Goal: Task Accomplishment & Management: Manage account settings

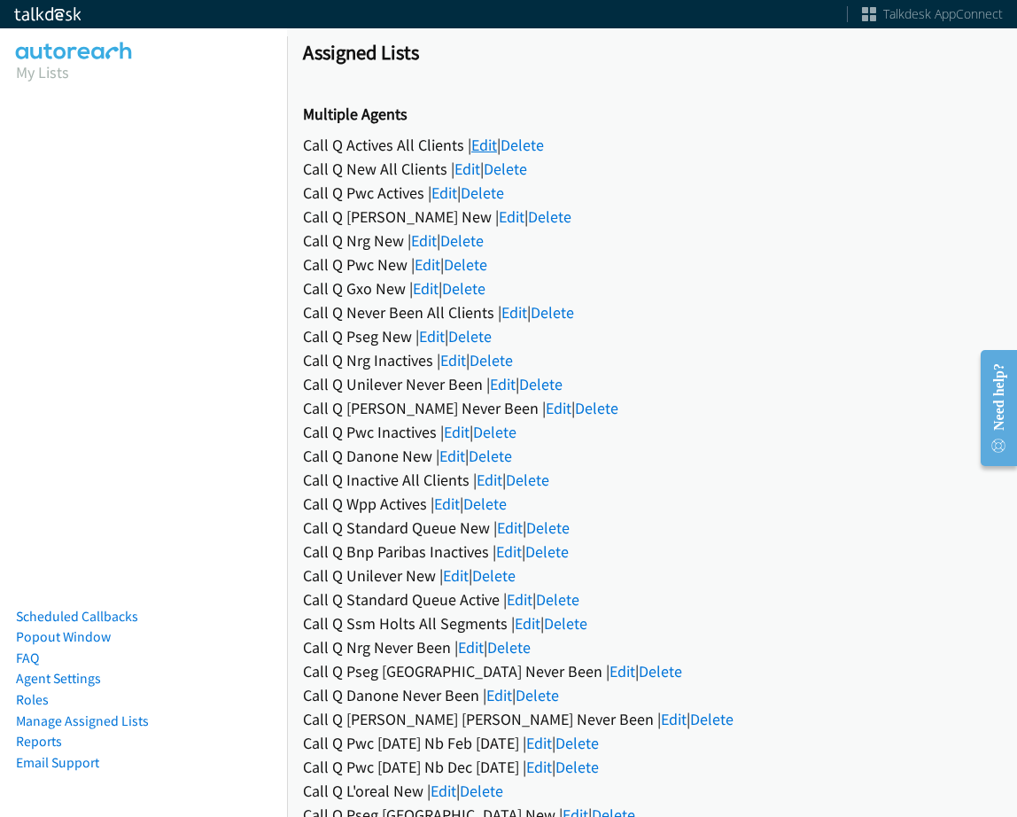
click at [483, 144] on link "Edit" at bounding box center [484, 145] width 26 height 20
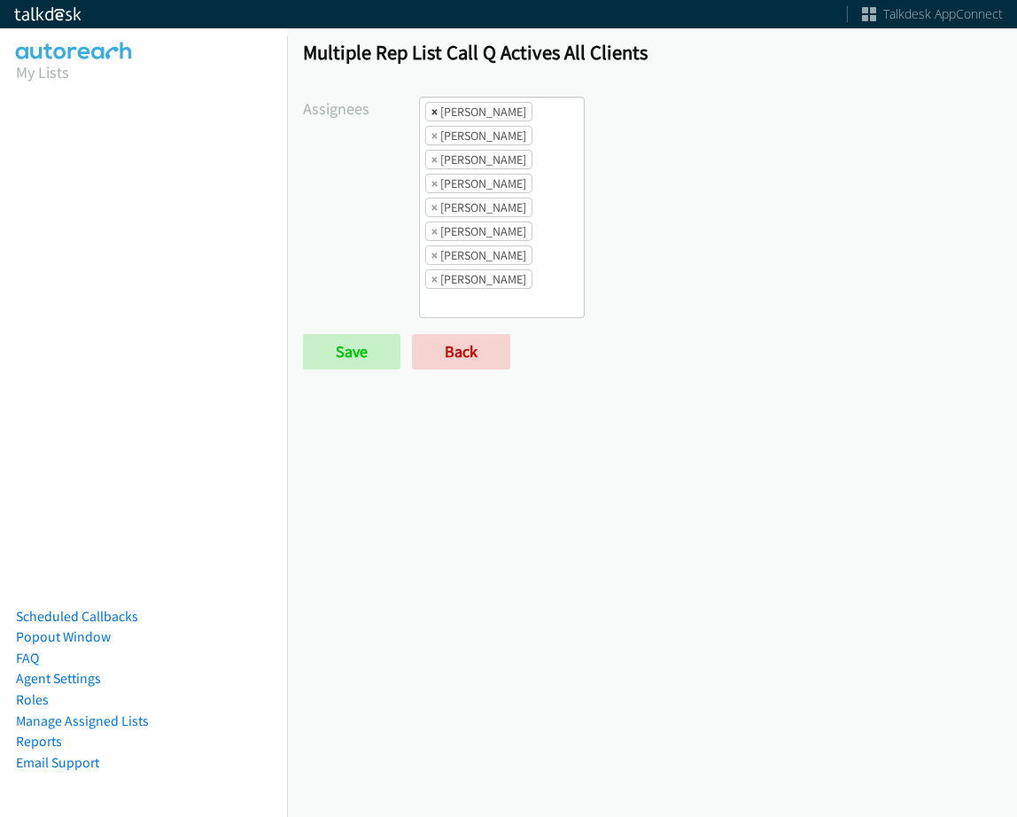
click at [432, 112] on span "×" at bounding box center [435, 112] width 6 height 18
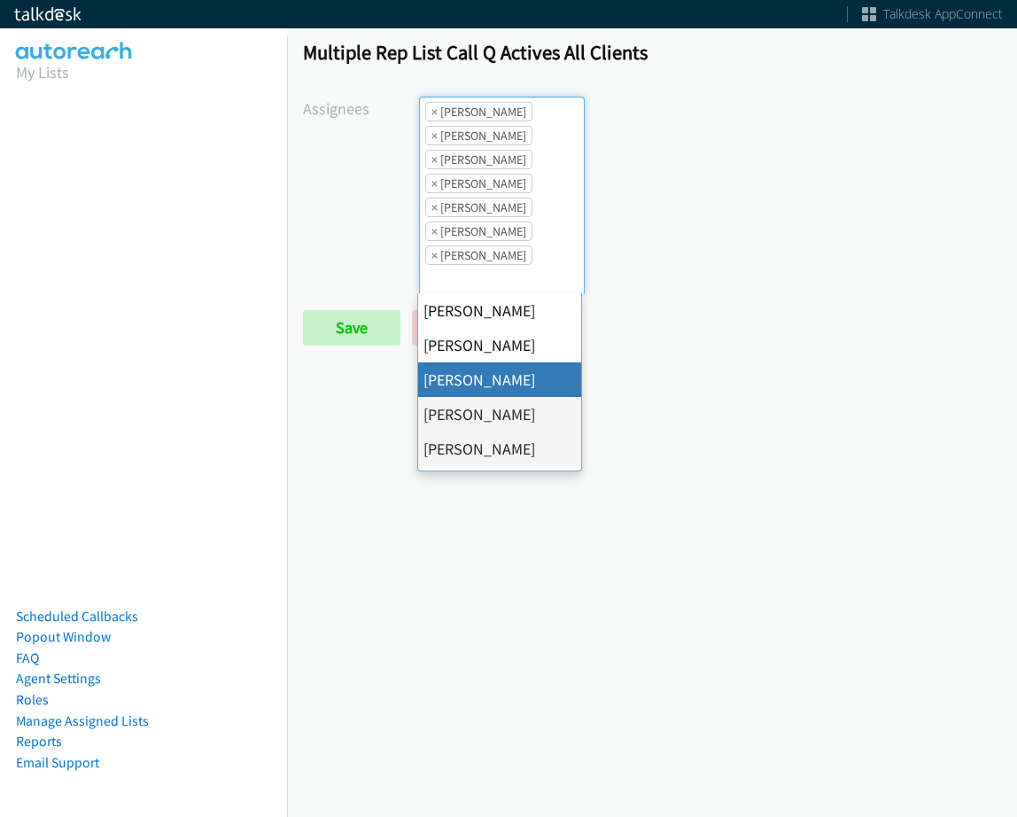
click at [432, 112] on span "×" at bounding box center [435, 112] width 6 height 18
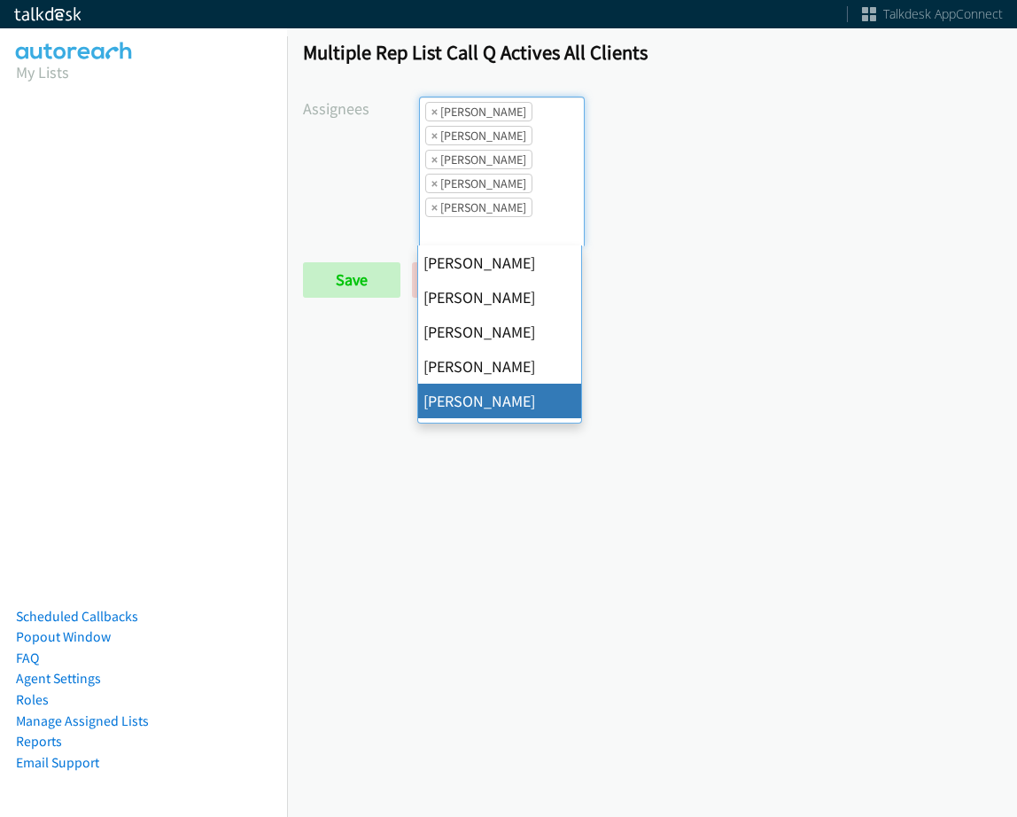
click at [432, 112] on span "×" at bounding box center [435, 112] width 6 height 18
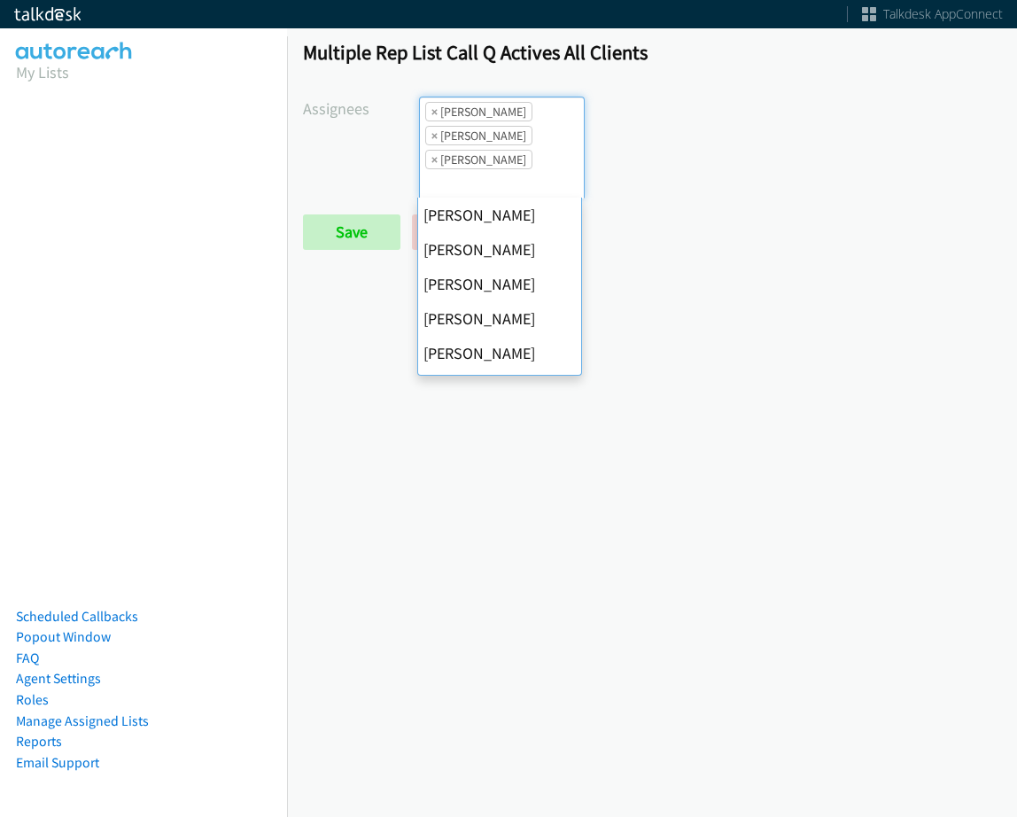
scroll to position [242, 0]
click at [432, 112] on span "×" at bounding box center [435, 112] width 6 height 18
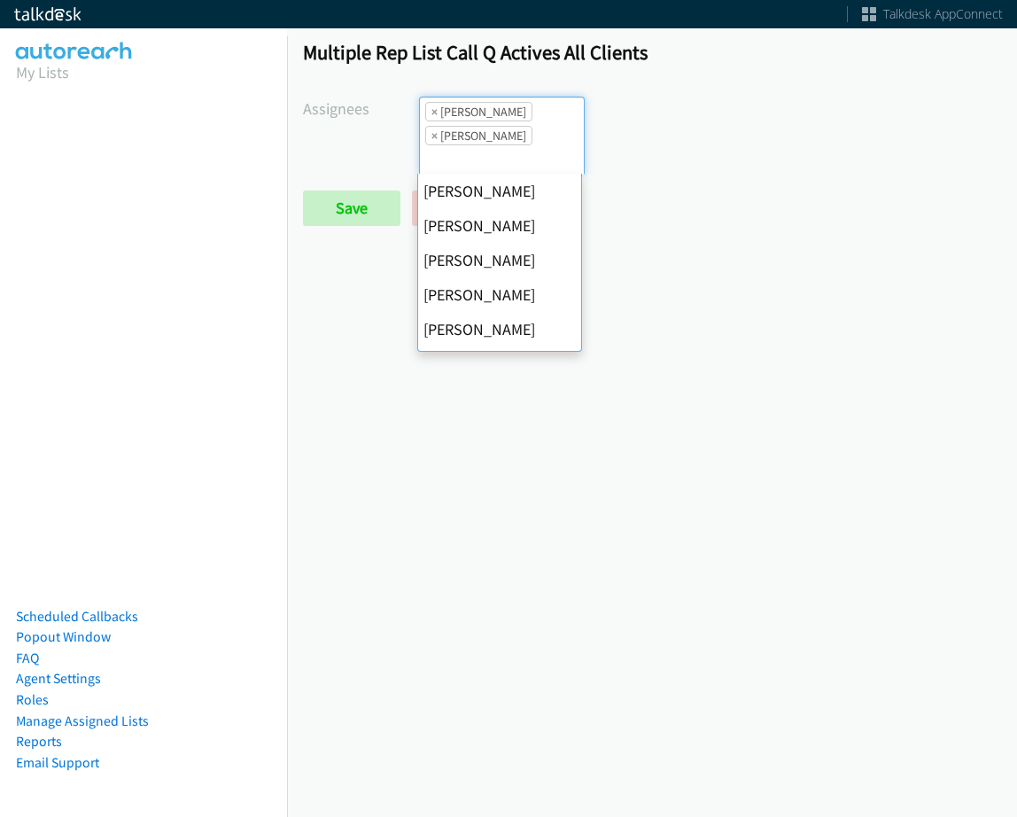
click at [432, 112] on span "×" at bounding box center [435, 112] width 6 height 18
select select "fd8c5d46-30db-44cb-8f0d-00da318b790a"
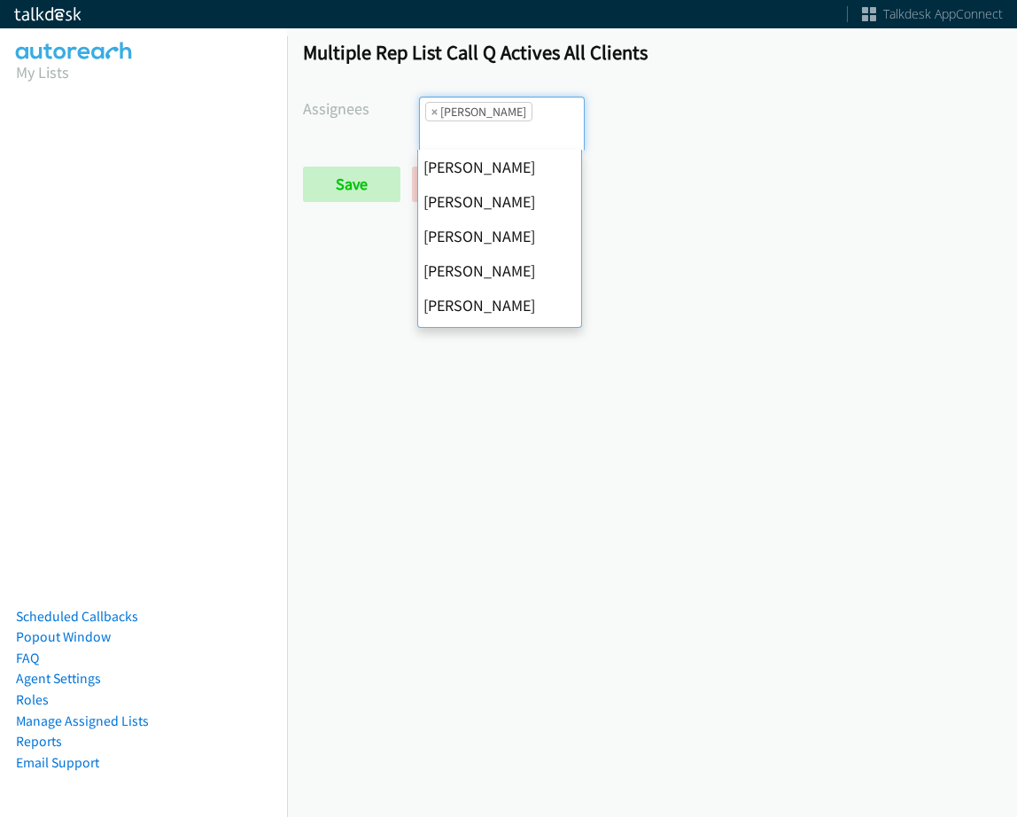
click at [432, 112] on span "×" at bounding box center [435, 112] width 6 height 18
select select
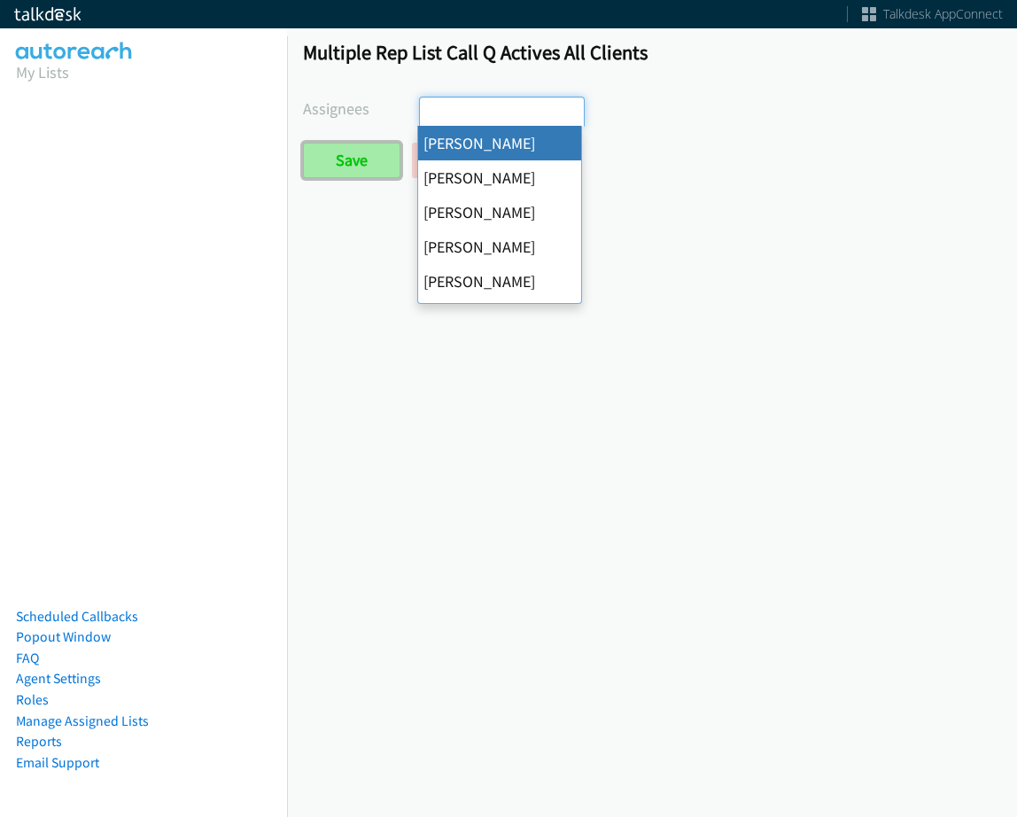
click at [322, 175] on input "Save" at bounding box center [351, 160] width 97 height 35
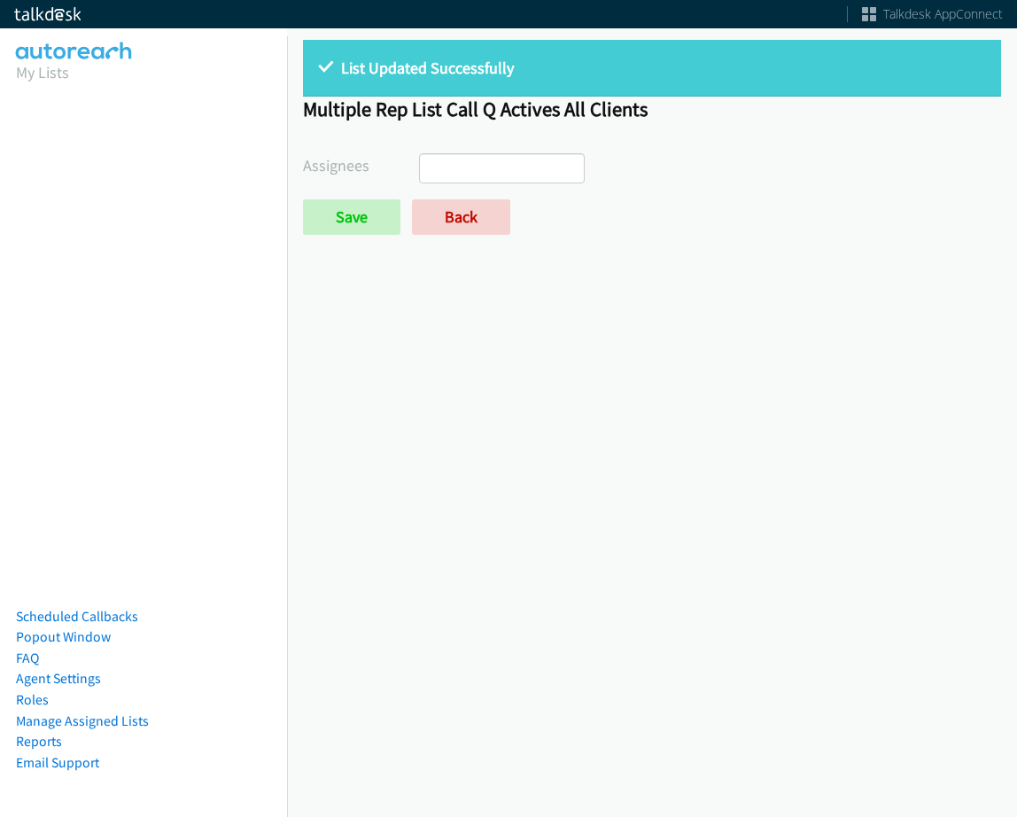
select select
click at [476, 229] on link "Back" at bounding box center [461, 216] width 98 height 35
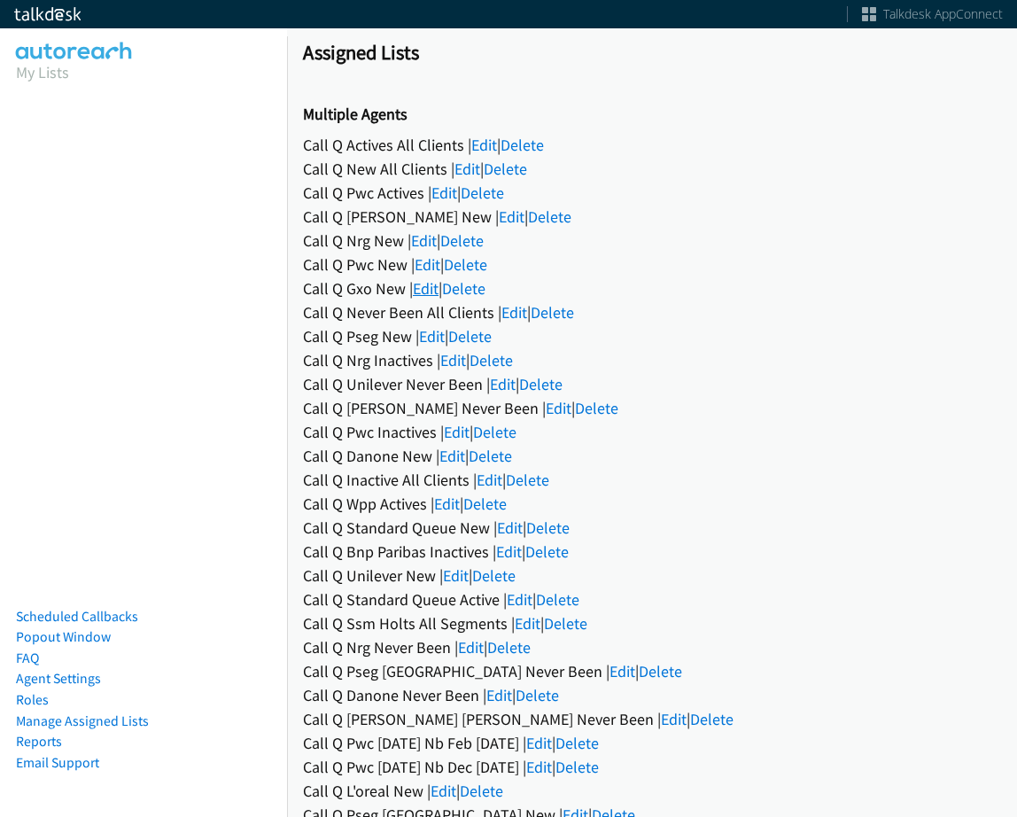
click at [432, 283] on link "Edit" at bounding box center [426, 288] width 26 height 20
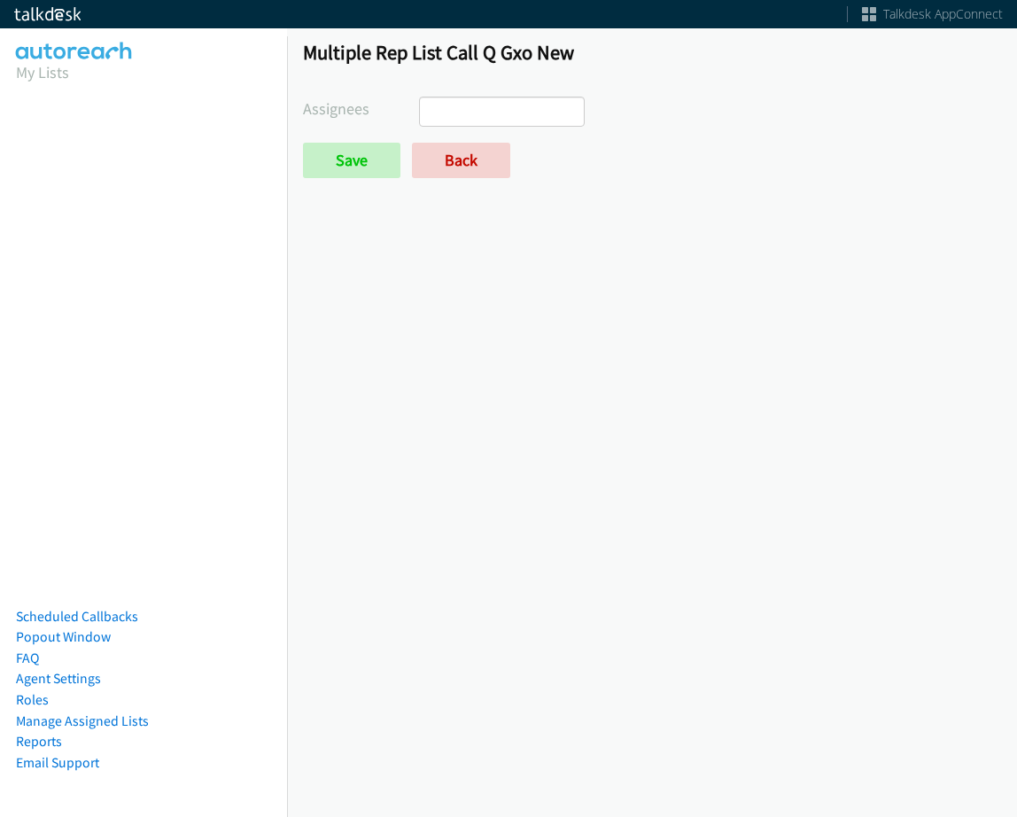
select select
click at [459, 160] on link "Back" at bounding box center [461, 160] width 98 height 35
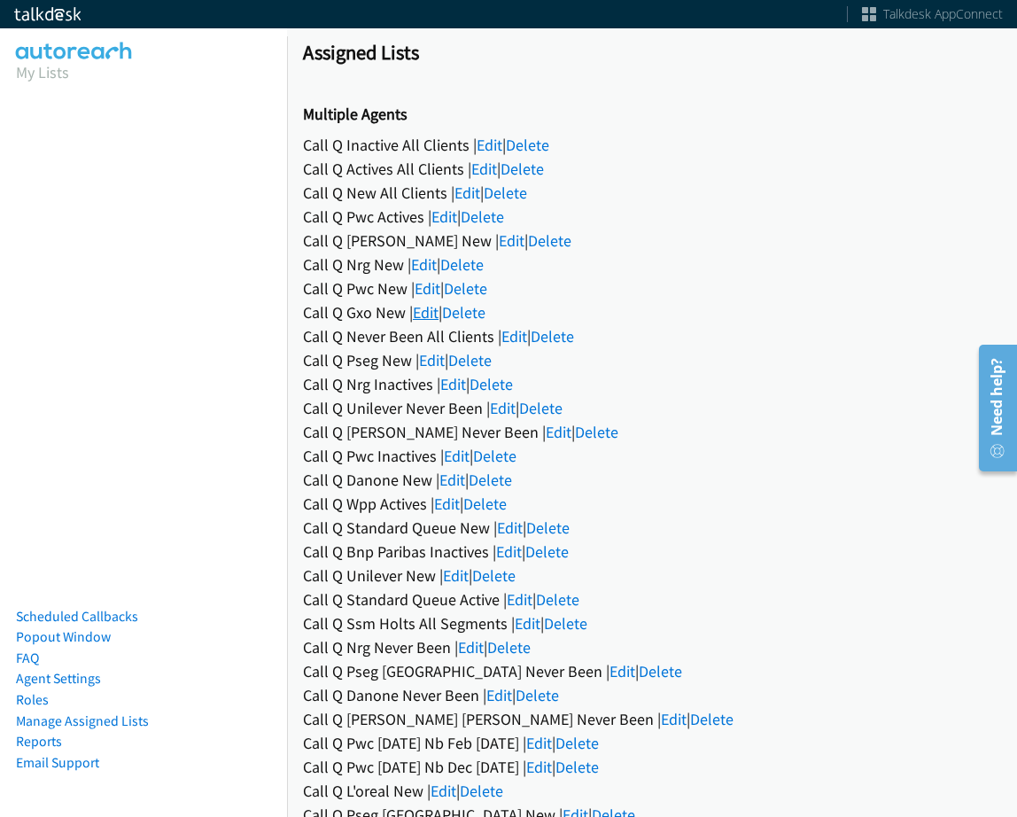
click at [421, 315] on link "Edit" at bounding box center [426, 312] width 26 height 20
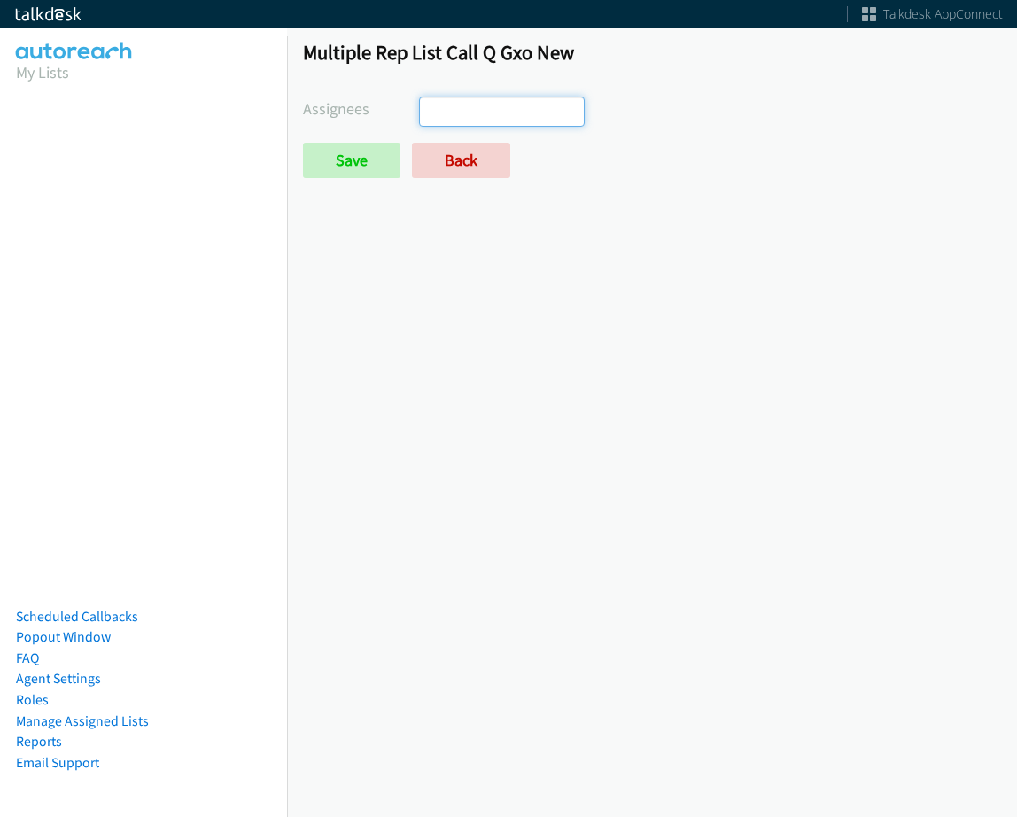
click at [481, 106] on ul at bounding box center [501, 111] width 163 height 28
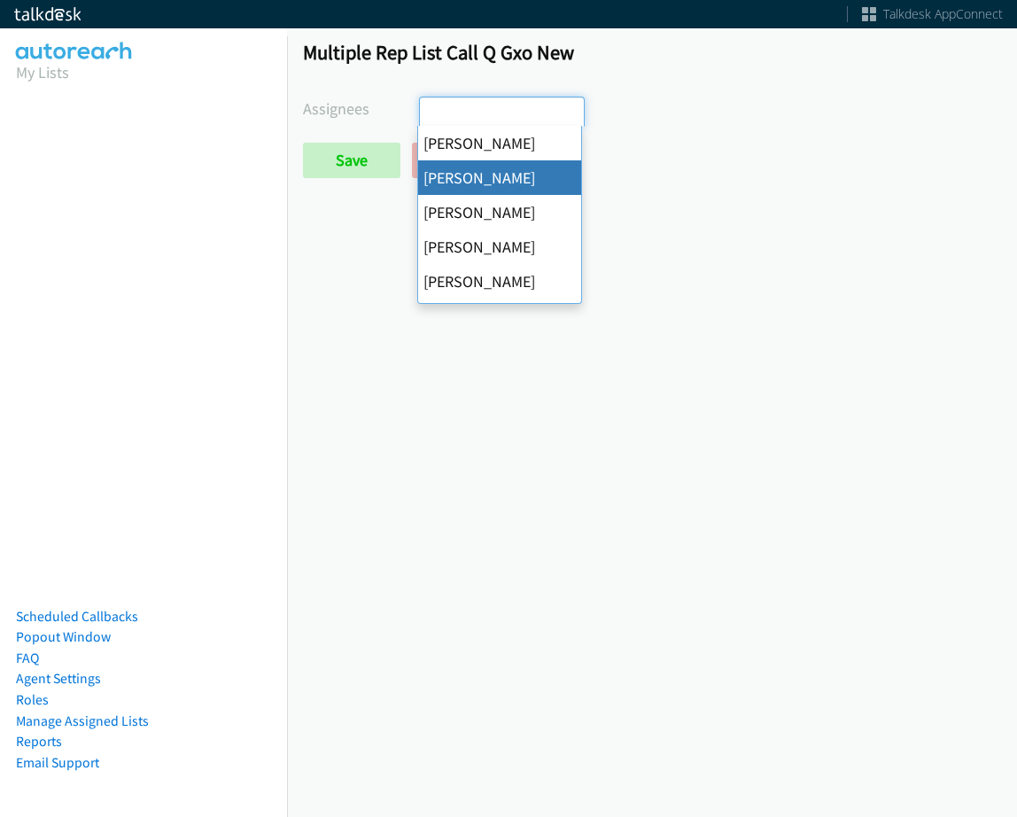
select select "05d74157-9386-4beb-b15d-36aa9c6f71bc"
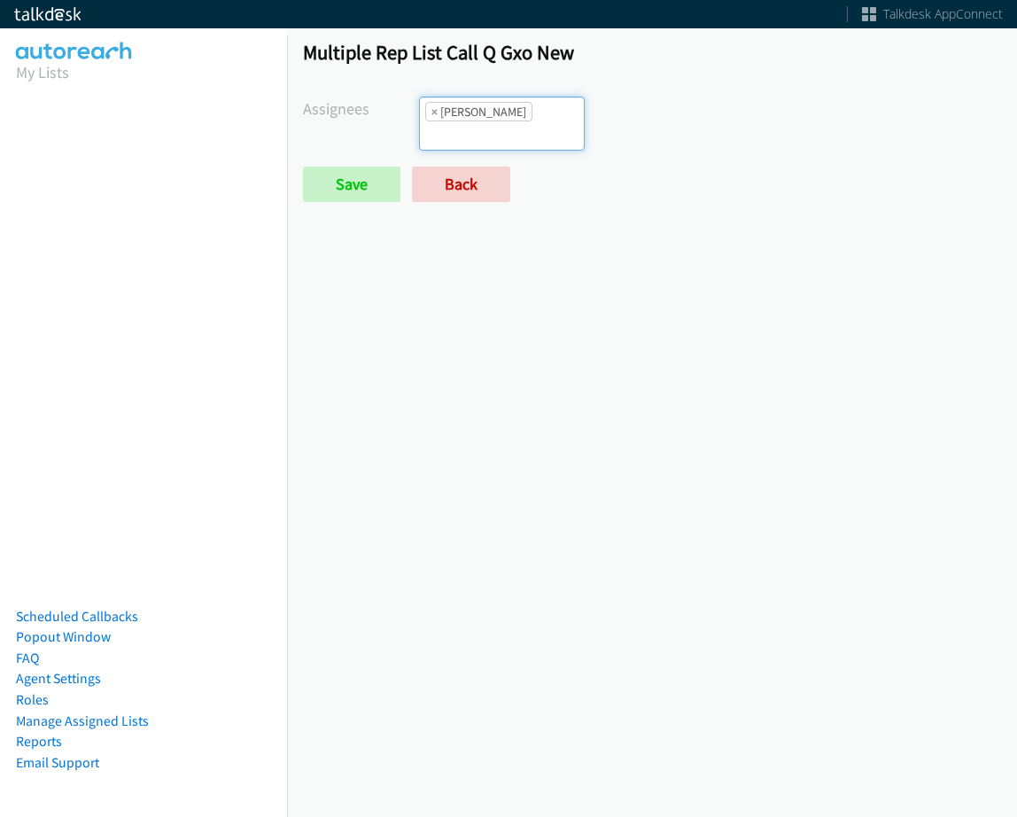
scroll to position [21, 0]
click at [516, 136] on form "Assignees Abigail Odhiambo Alana Ruiz Cathy Shahan Charles Ross Daquaya Johnson…" at bounding box center [652, 149] width 698 height 105
click at [482, 121] on input "search" at bounding box center [451, 135] width 62 height 28
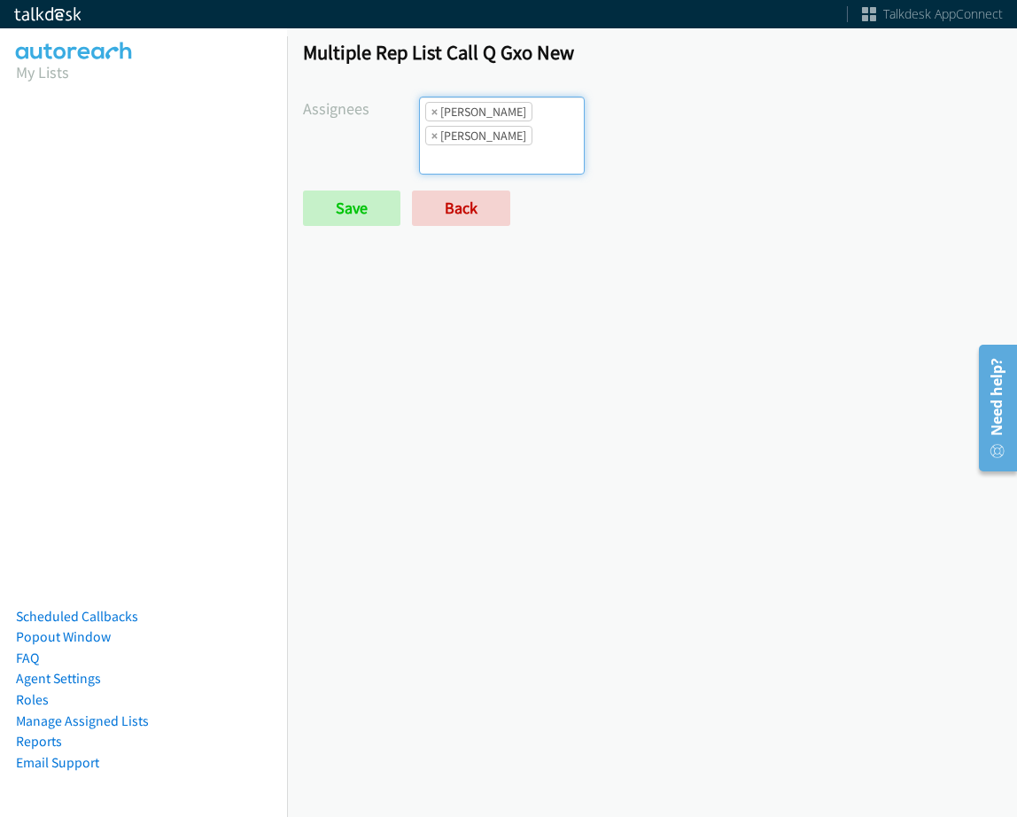
click at [482, 145] on input "search" at bounding box center [451, 159] width 62 height 28
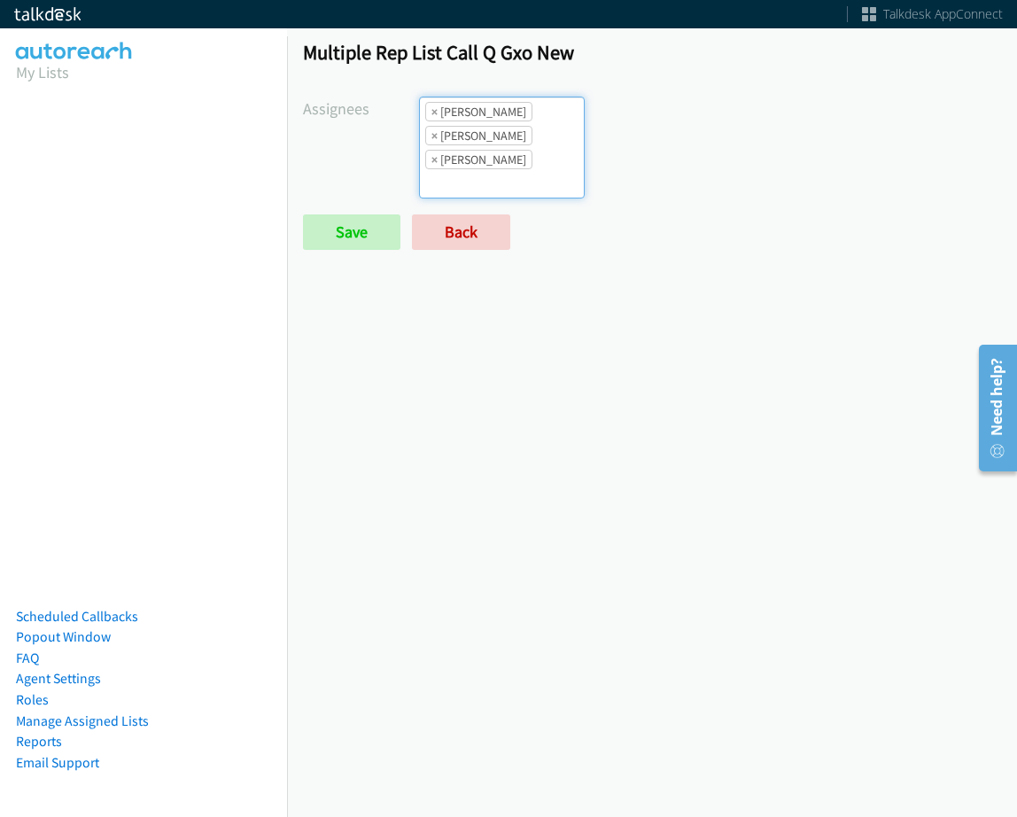
click at [526, 138] on ul "× Alana Ruiz × Cathy Shahan × Charles Ross" at bounding box center [501, 147] width 163 height 100
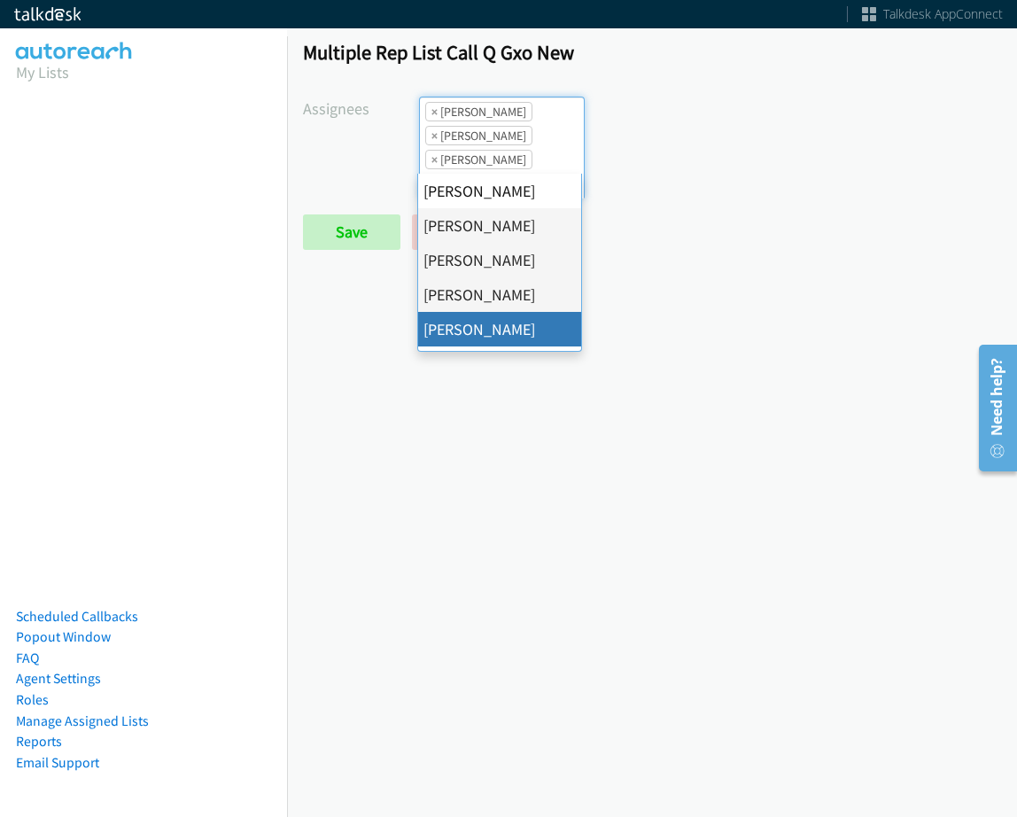
drag, startPoint x: 511, startPoint y: 346, endPoint x: 502, endPoint y: 204, distance: 142.1
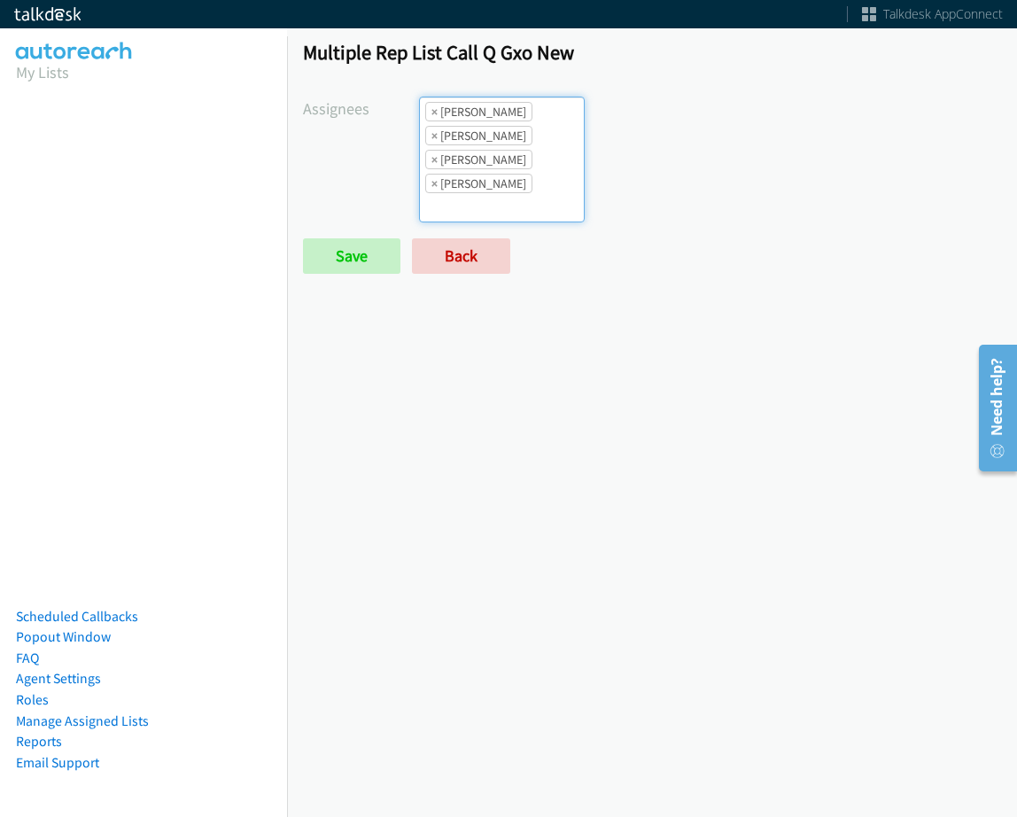
drag, startPoint x: 502, startPoint y: 204, endPoint x: 506, endPoint y: 217, distance: 13.8
click at [506, 181] on li "× Daquaya Johnson" at bounding box center [478, 183] width 107 height 19
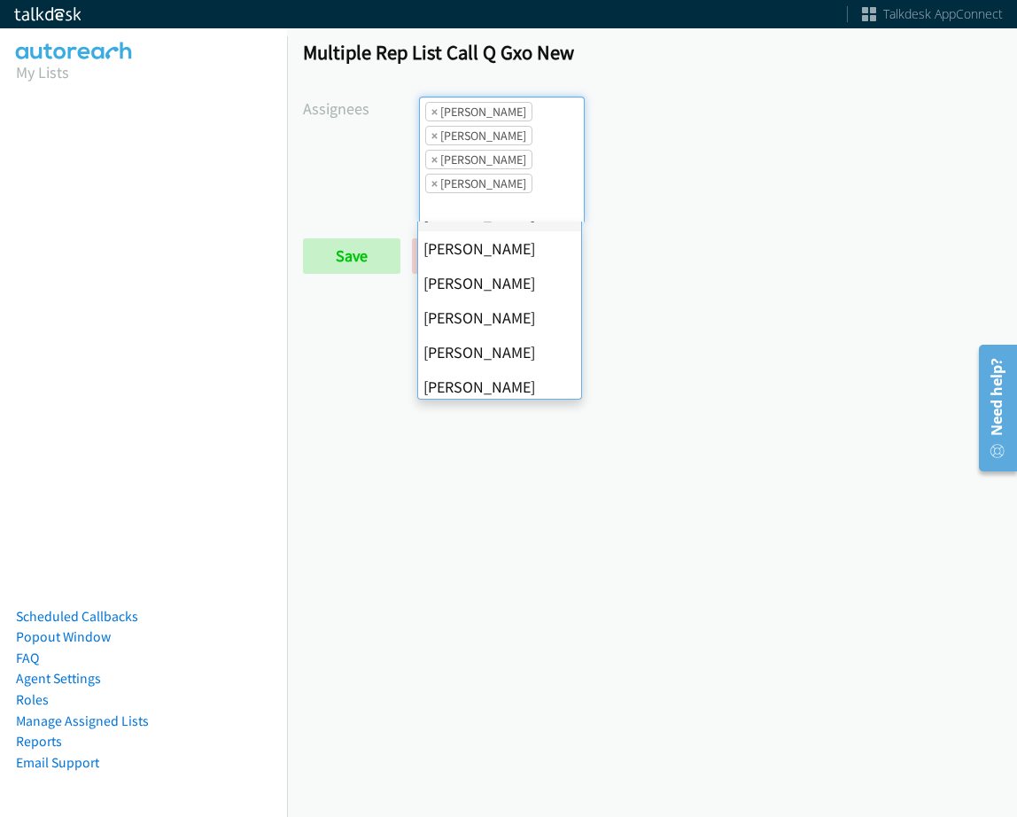
scroll to position [177, 0]
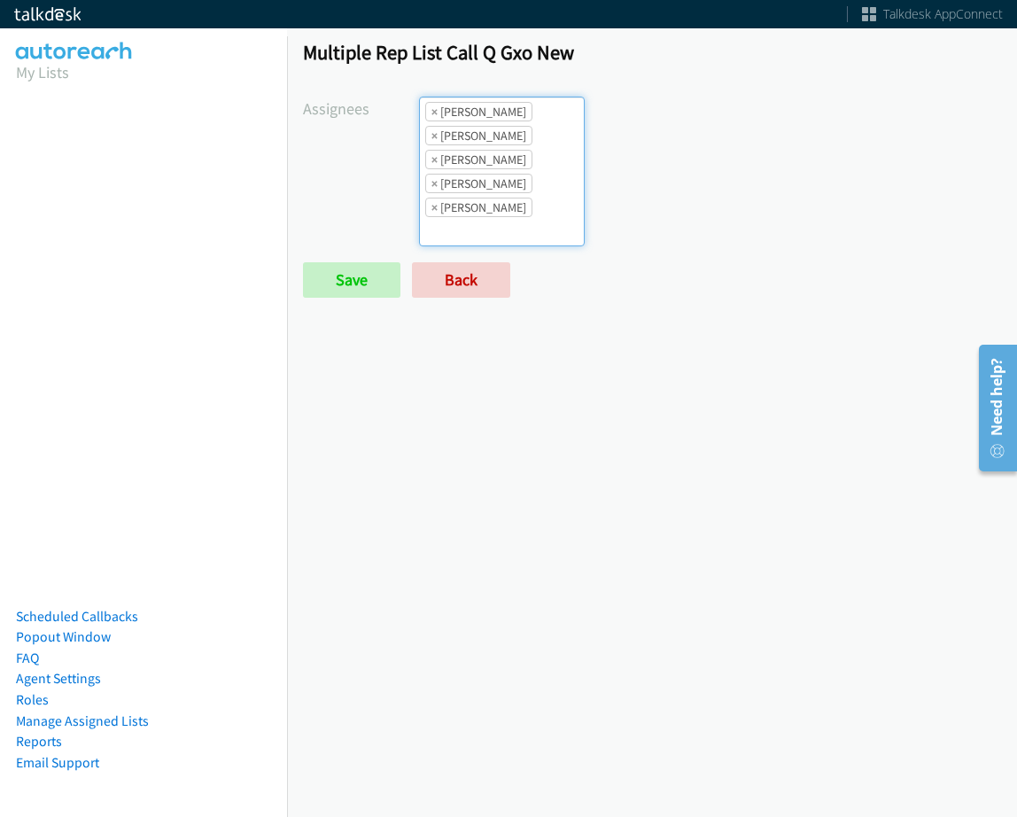
drag, startPoint x: 518, startPoint y: 173, endPoint x: 511, endPoint y: 206, distance: 34.2
click at [518, 172] on ul "× Alana Ruiz × Cathy Shahan × Charles Ross × Daquaya Johnson × Jasmin Martinez" at bounding box center [501, 171] width 163 height 148
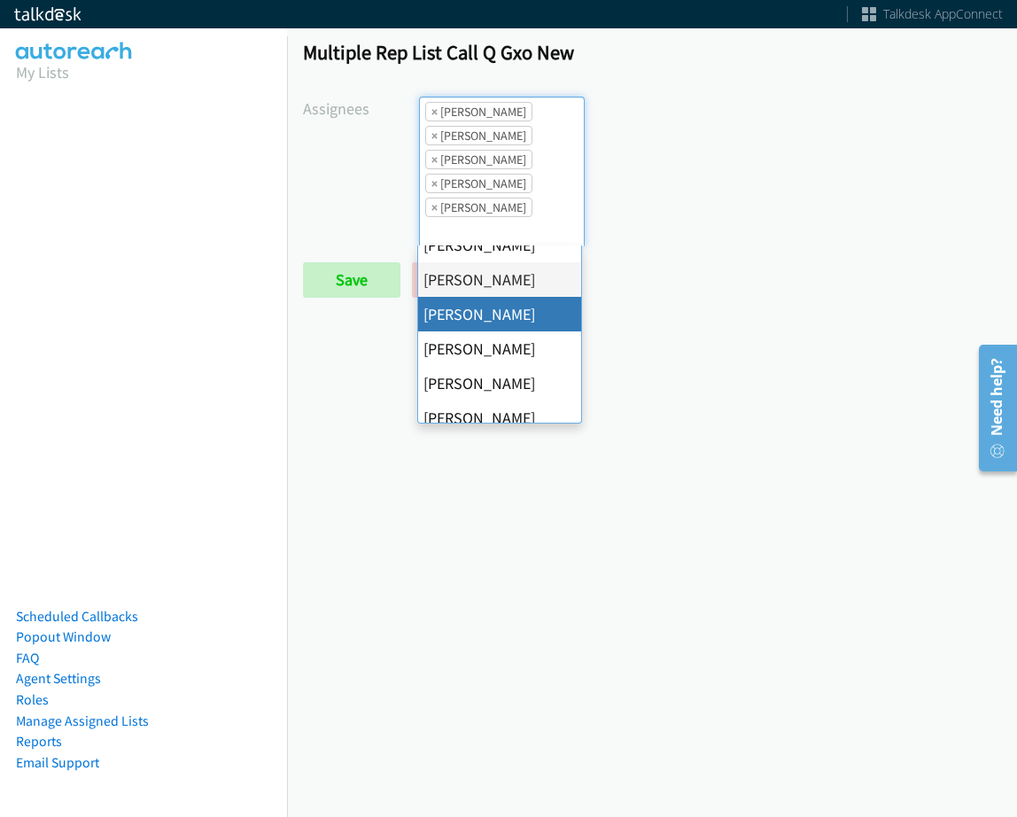
scroll to position [266, 0]
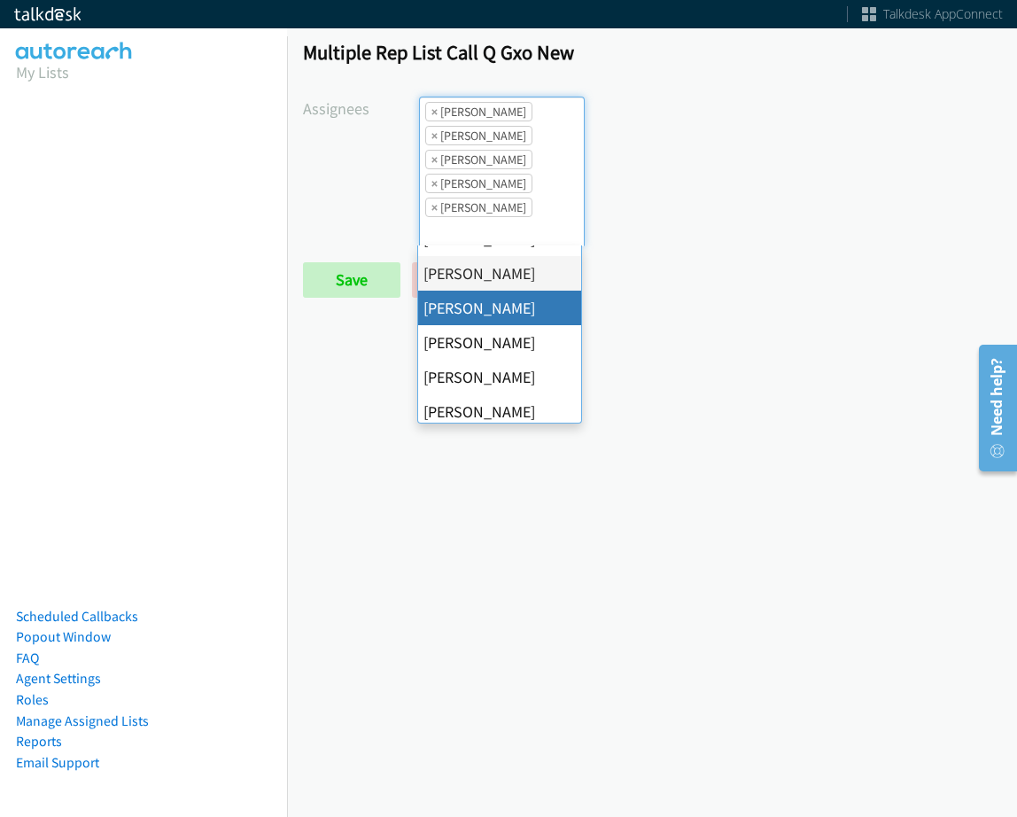
drag, startPoint x: 505, startPoint y: 301, endPoint x: 511, endPoint y: 269, distance: 32.5
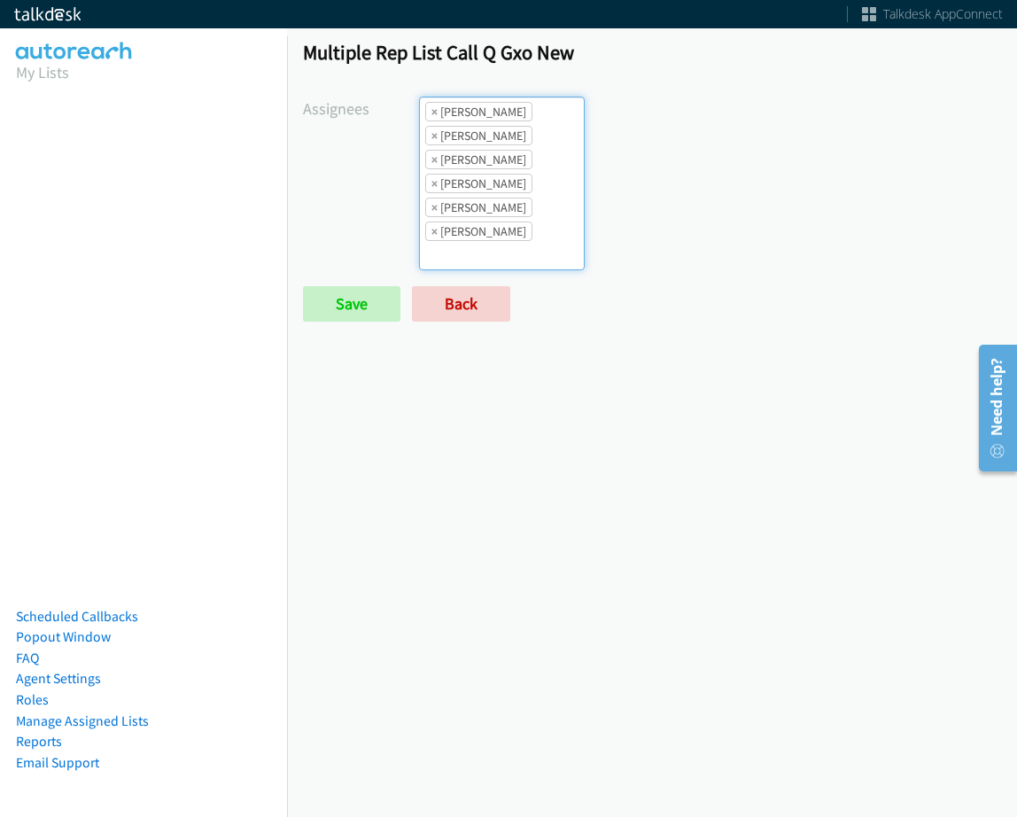
click at [529, 222] on ul "× Alana Ruiz × Cathy Shahan × Charles Ross × Daquaya Johnson × Jasmin Martinez …" at bounding box center [501, 183] width 163 height 172
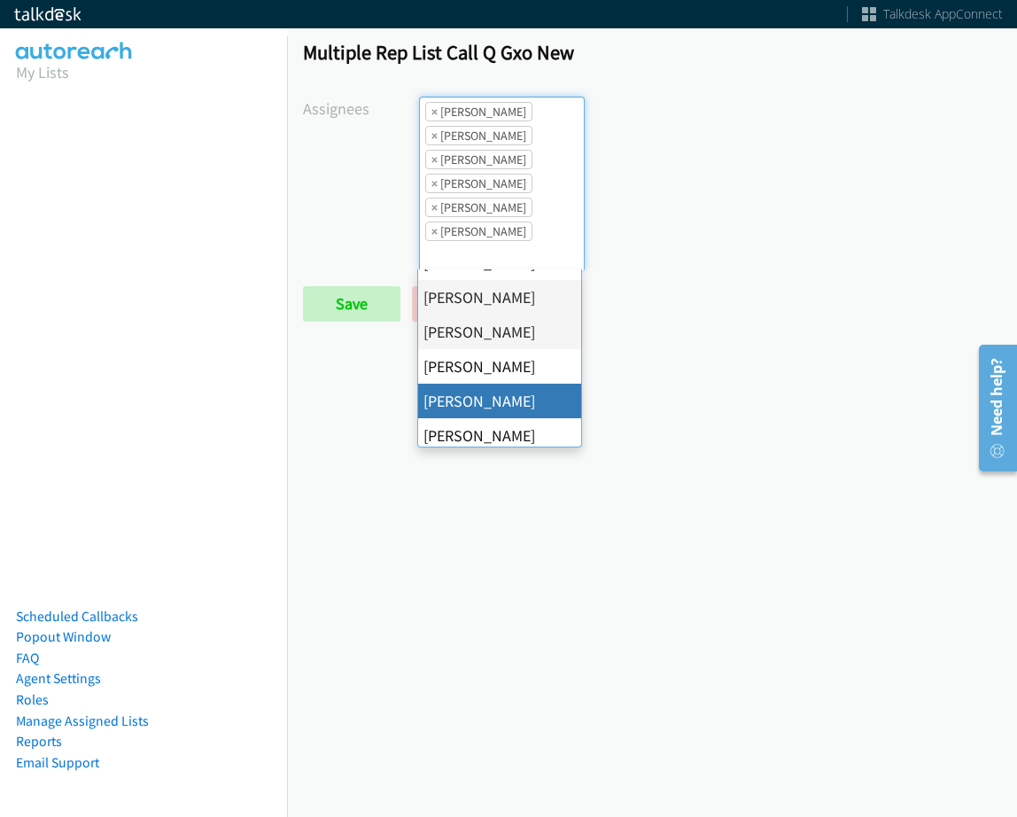
drag, startPoint x: 488, startPoint y: 400, endPoint x: 488, endPoint y: 390, distance: 9.7
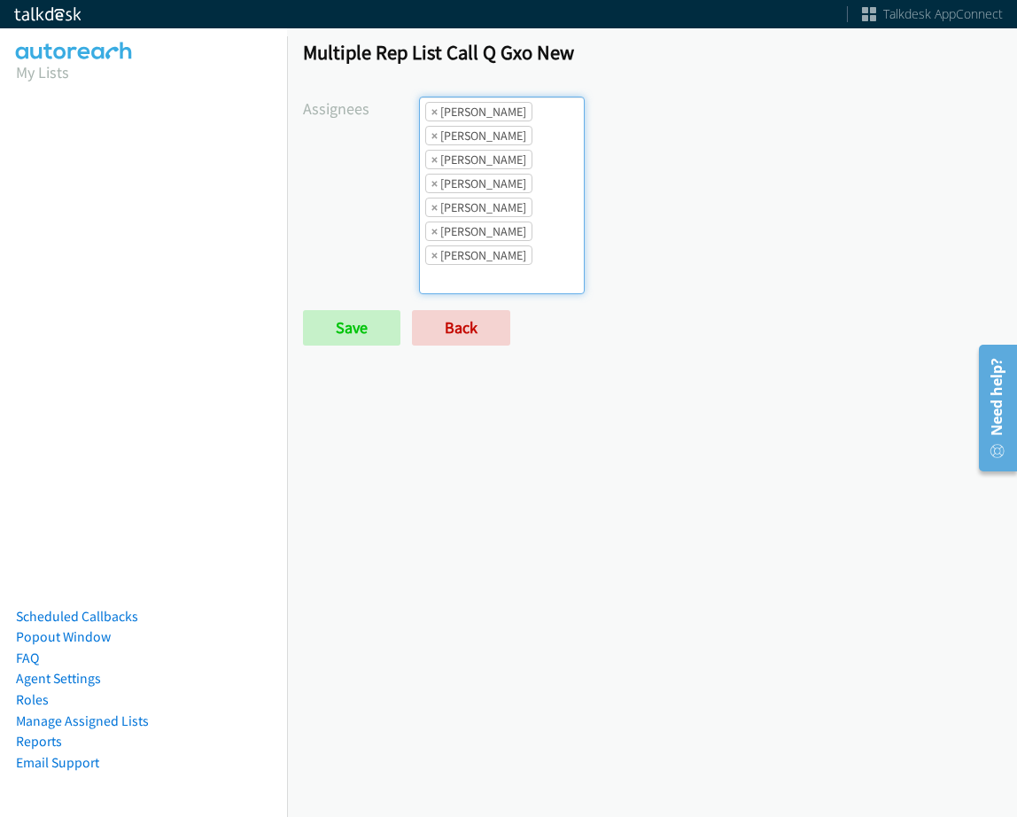
click at [493, 204] on li "× Jasmin Martinez" at bounding box center [478, 207] width 107 height 19
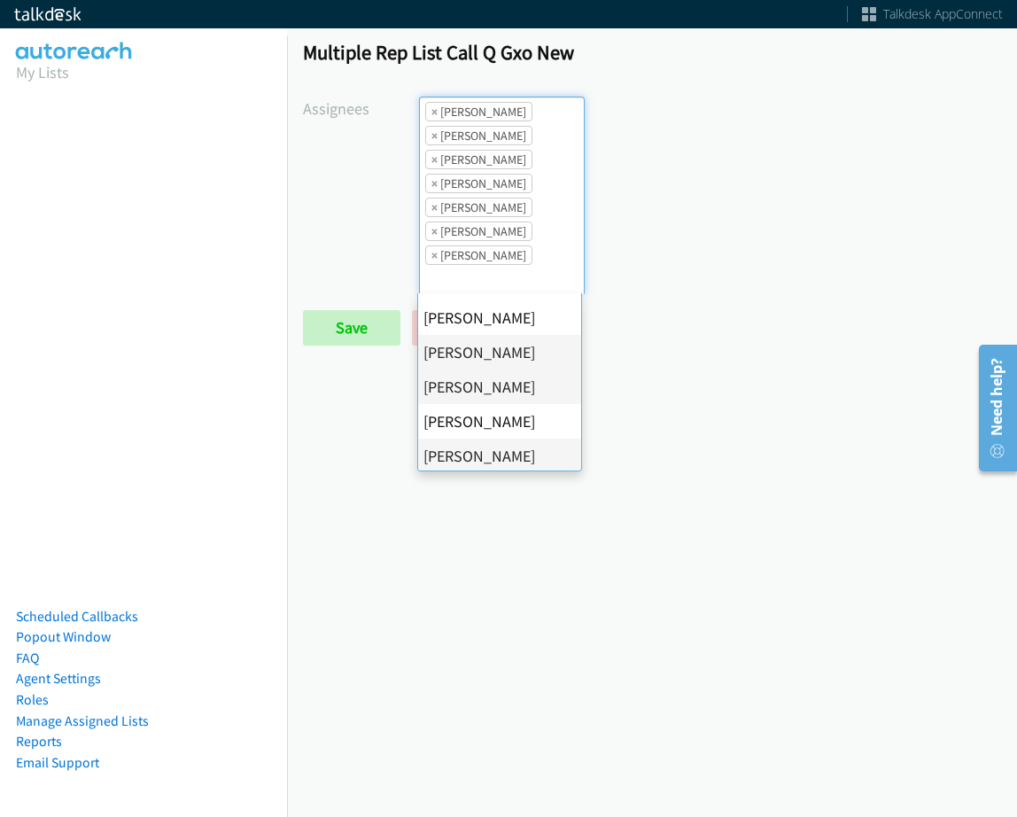
scroll to position [307, 0]
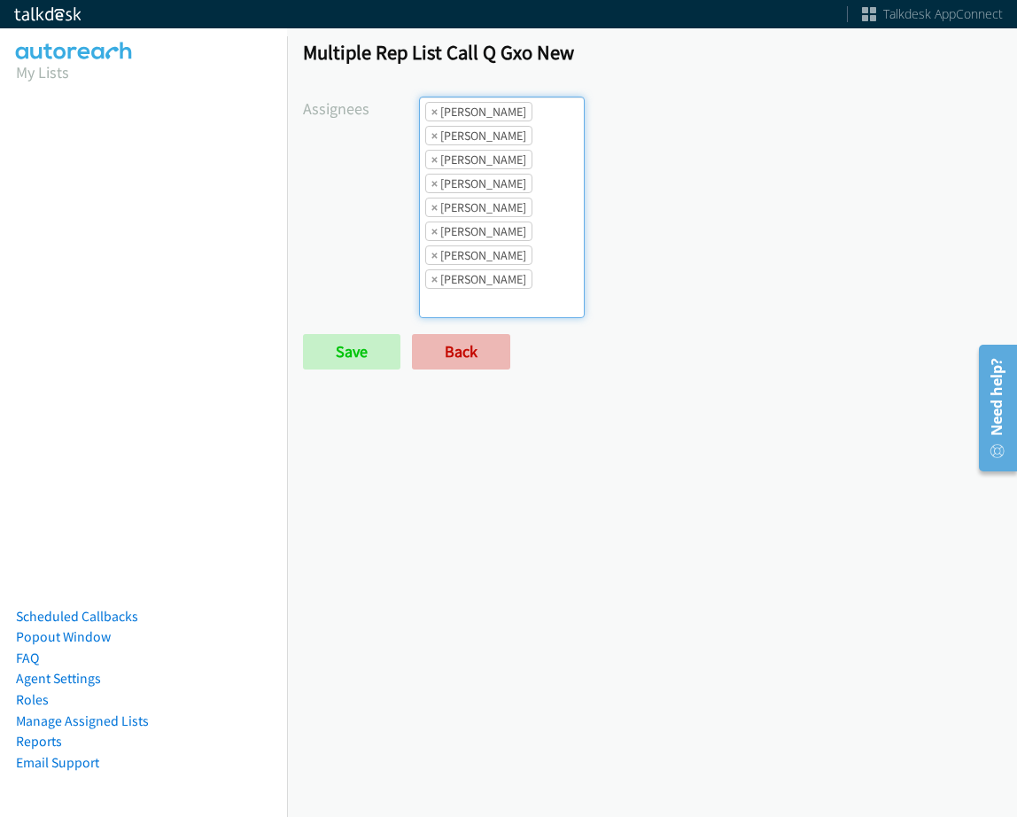
click at [508, 202] on li "× Jasmin Martinez" at bounding box center [478, 207] width 107 height 19
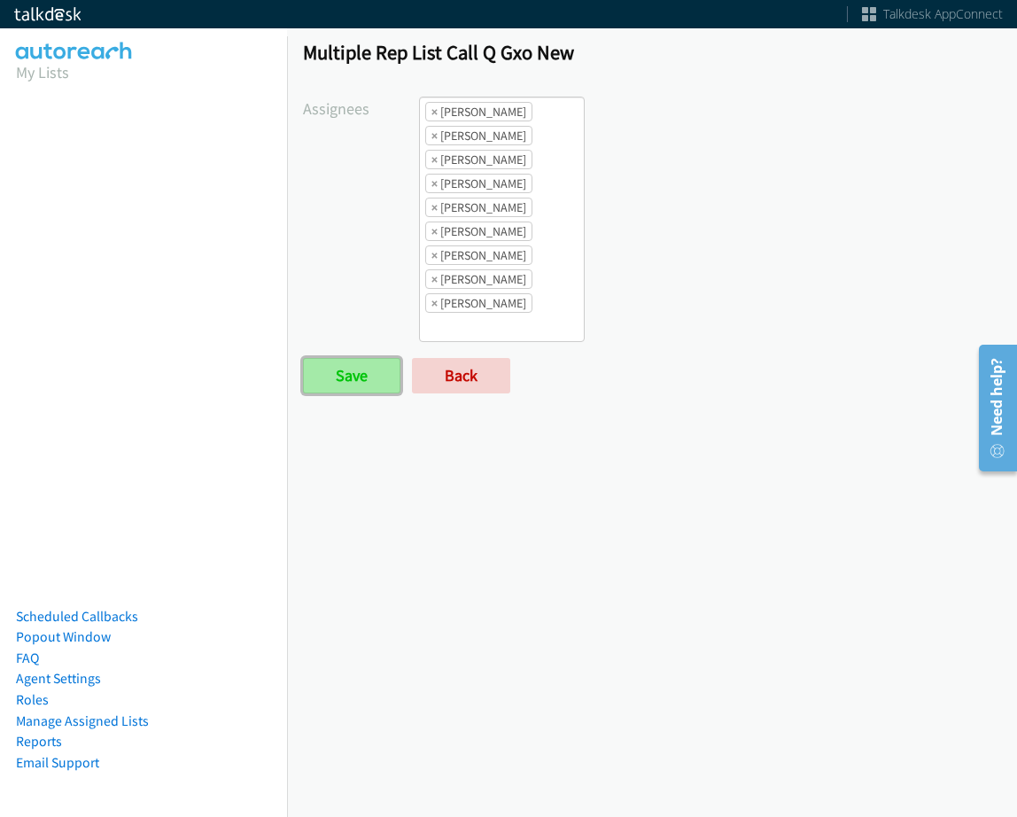
click at [368, 376] on input "Save" at bounding box center [351, 375] width 97 height 35
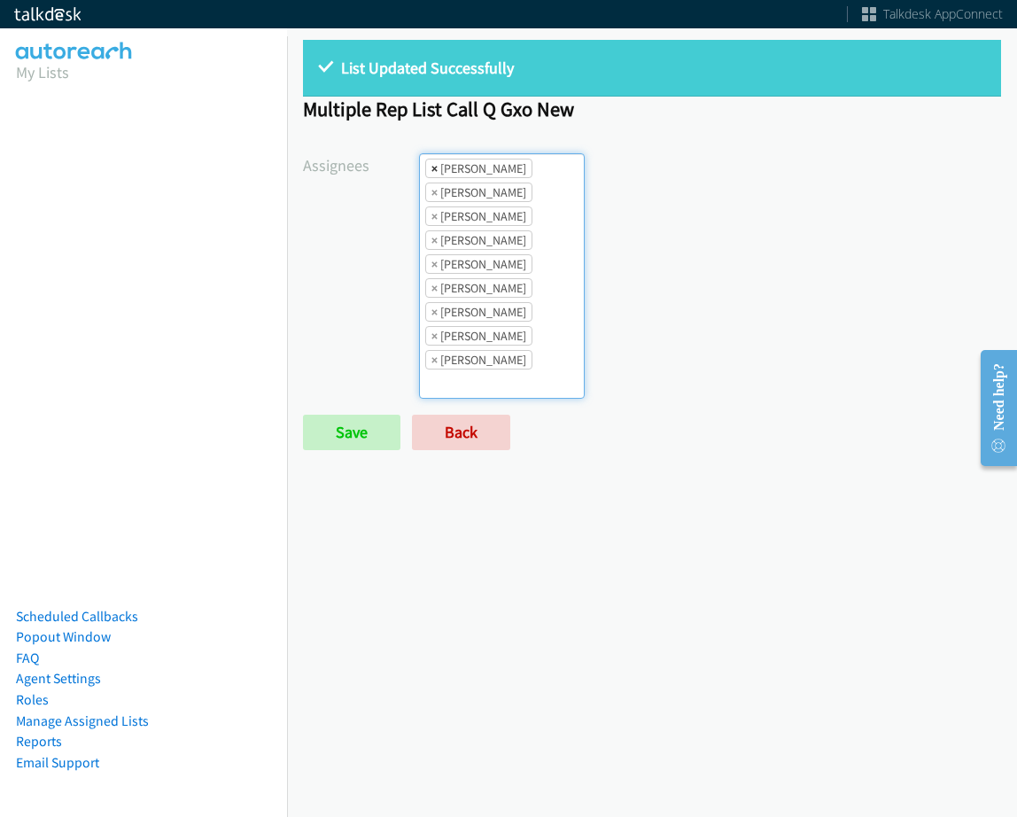
click at [432, 167] on span "×" at bounding box center [435, 169] width 6 height 18
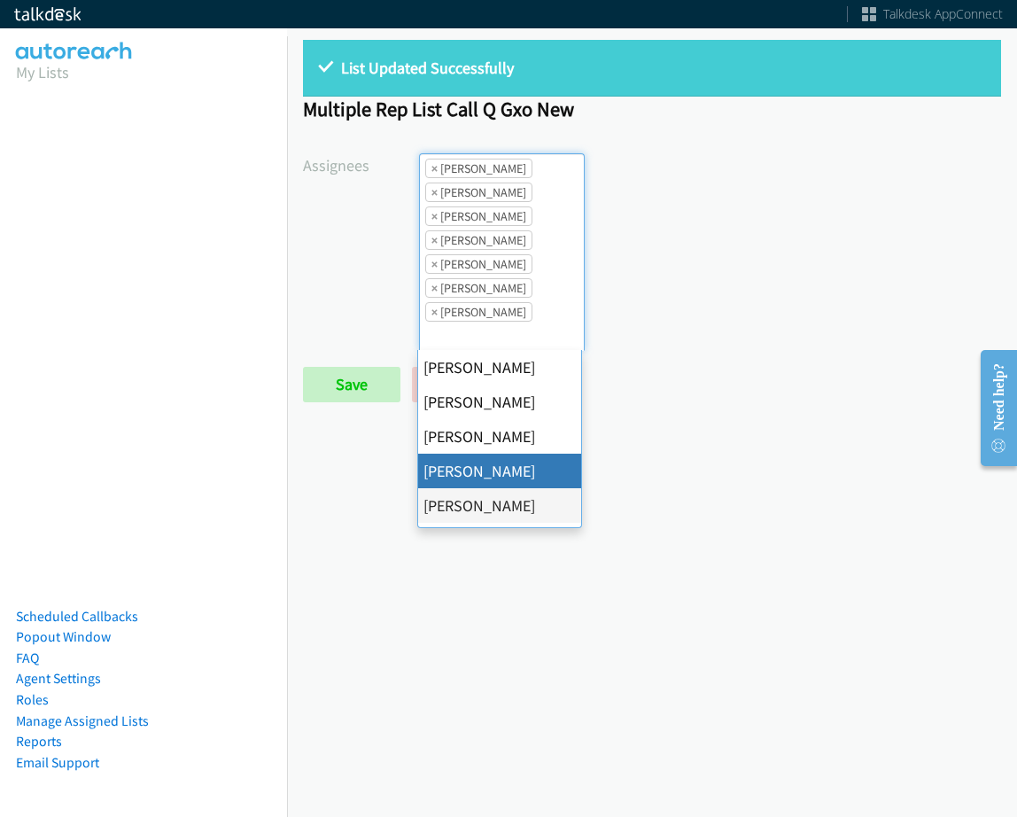
click at [432, 167] on span "×" at bounding box center [435, 169] width 6 height 18
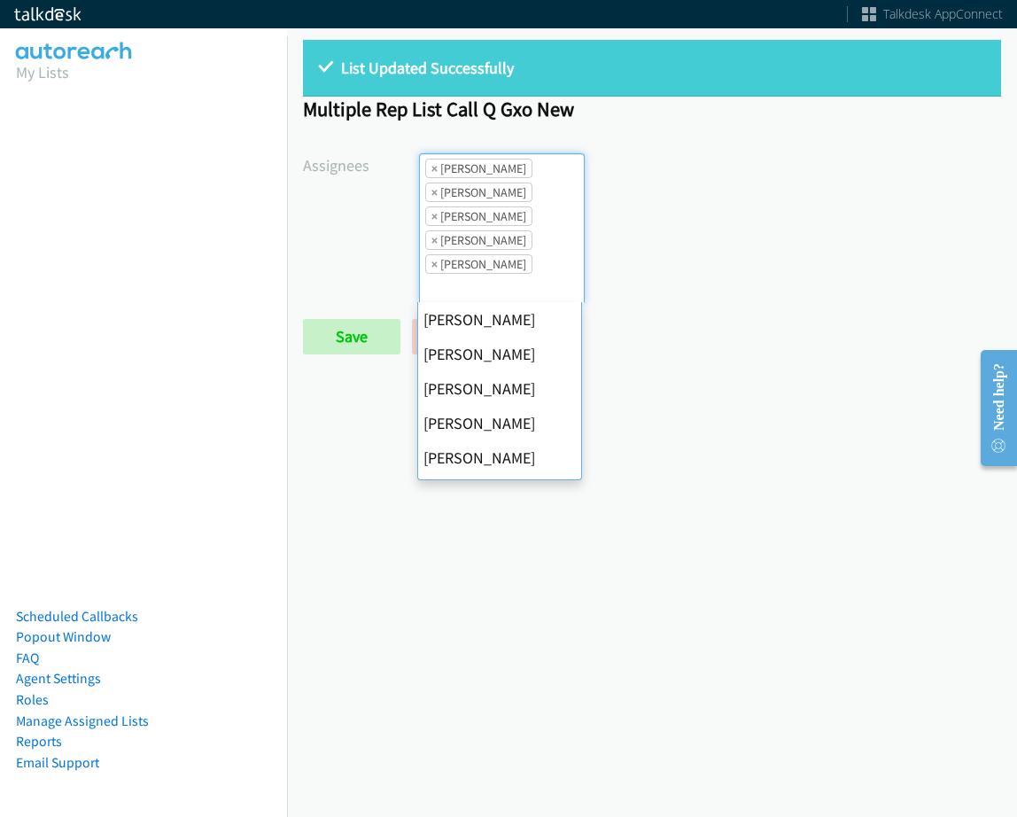
scroll to position [207, 0]
click at [432, 167] on span "×" at bounding box center [435, 169] width 6 height 18
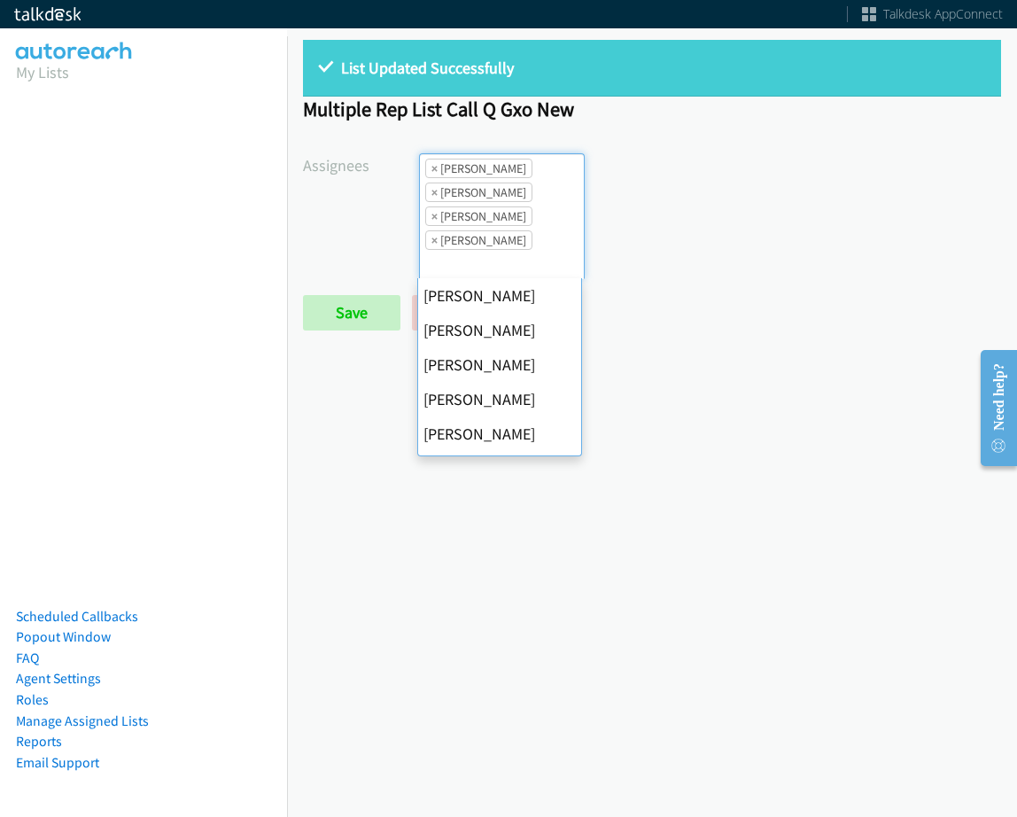
click at [432, 167] on span "×" at bounding box center [435, 169] width 6 height 18
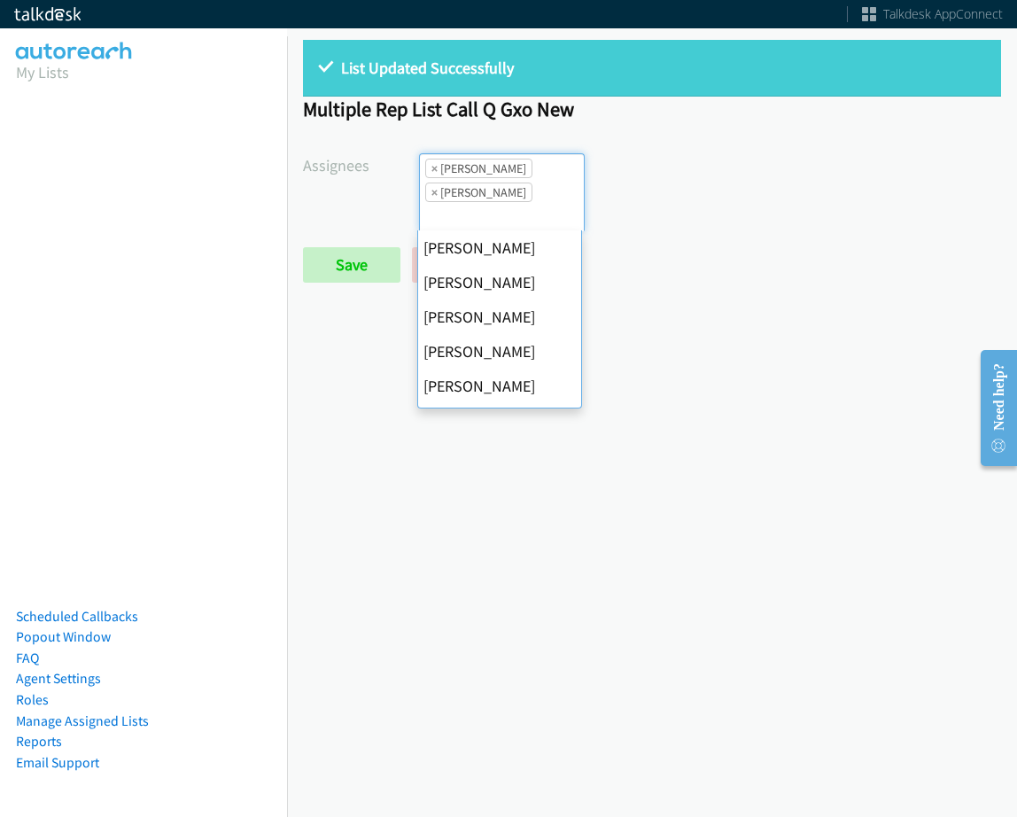
scroll to position [307, 0]
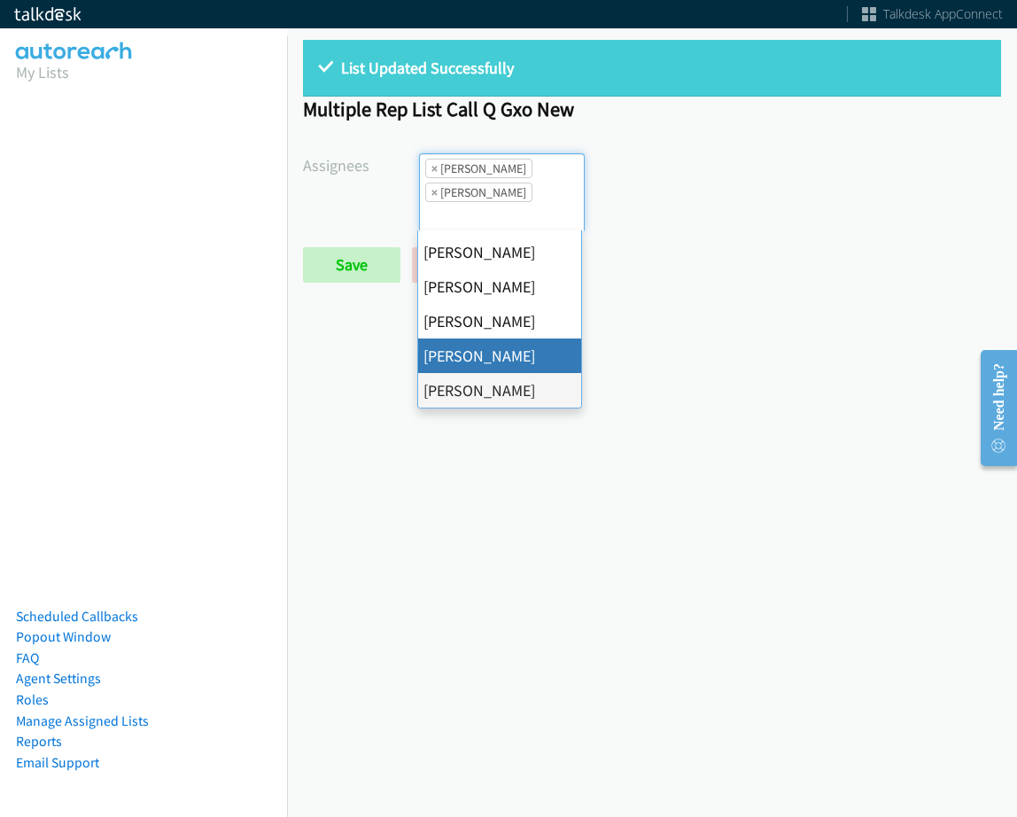
click at [432, 167] on span "×" at bounding box center [435, 169] width 6 height 18
select select "fd8c5d46-30db-44cb-8f0d-00da318b790a"
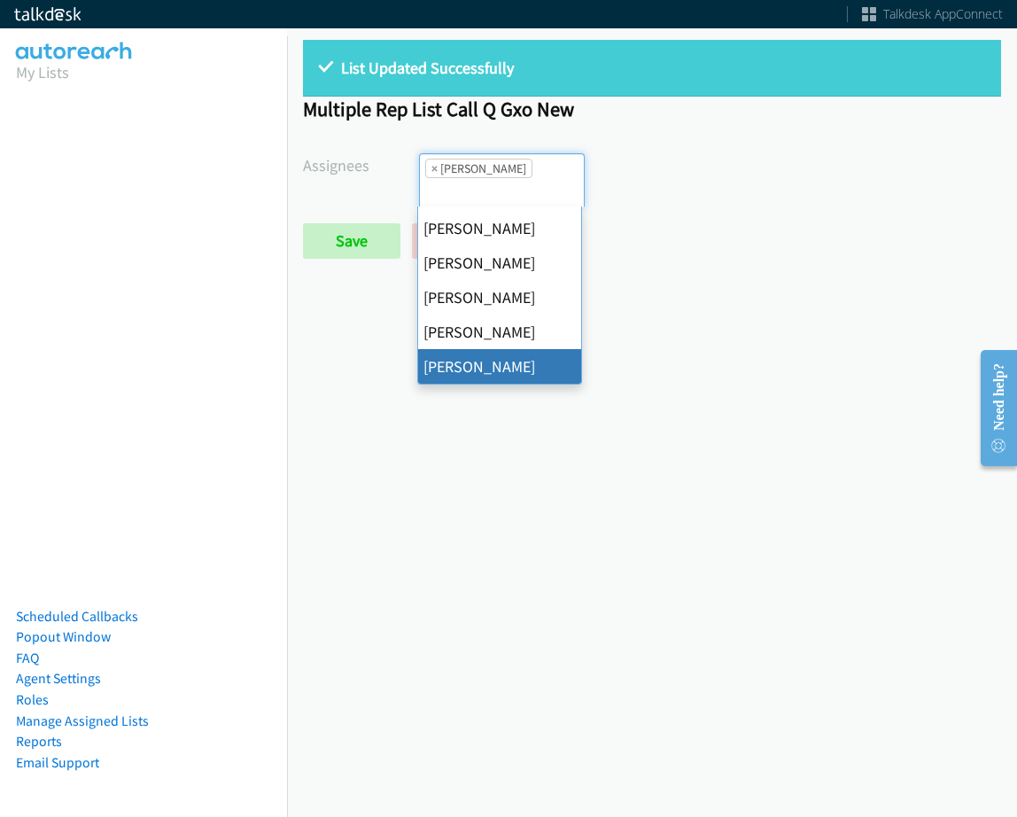
click at [428, 167] on li "× Trevonna Lancaster" at bounding box center [478, 168] width 107 height 19
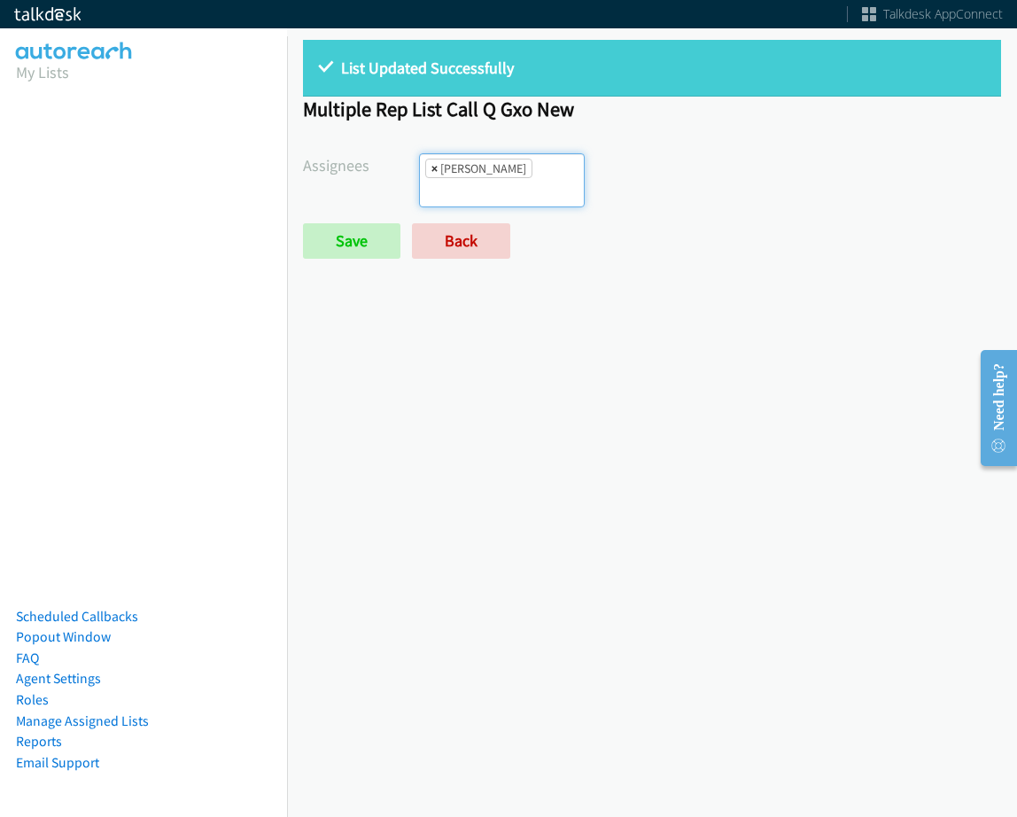
click at [432, 169] on span "×" at bounding box center [435, 169] width 6 height 18
select select
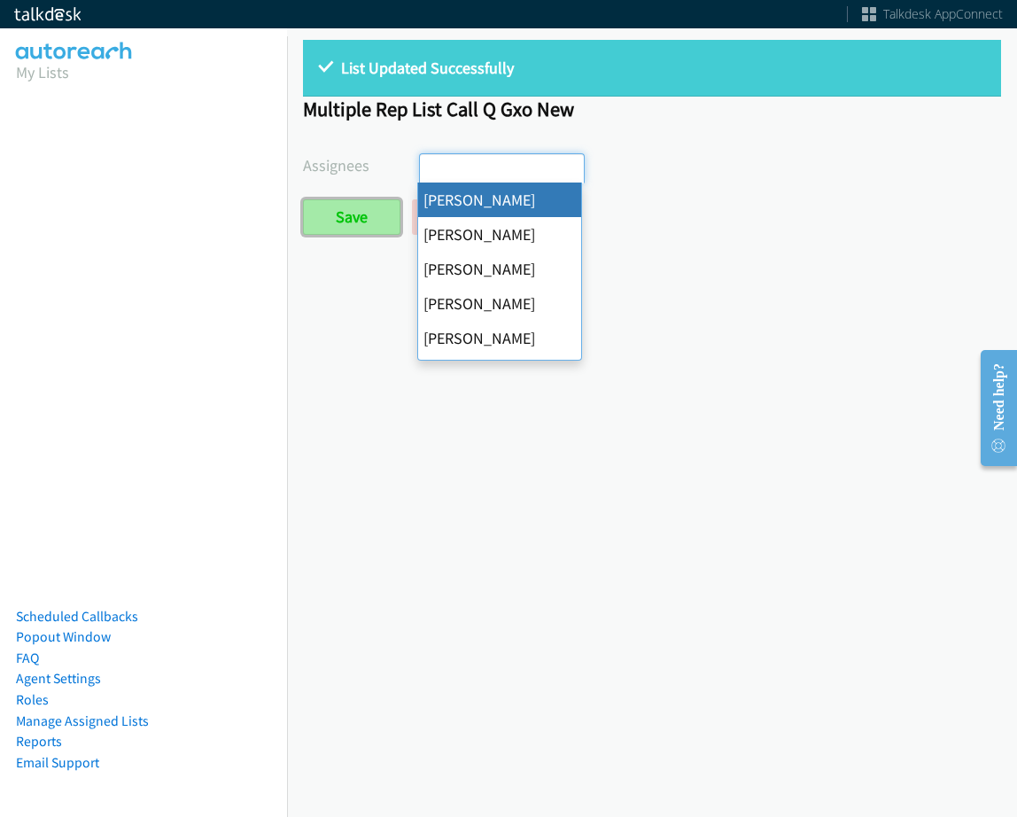
click at [339, 215] on input "Save" at bounding box center [351, 216] width 97 height 35
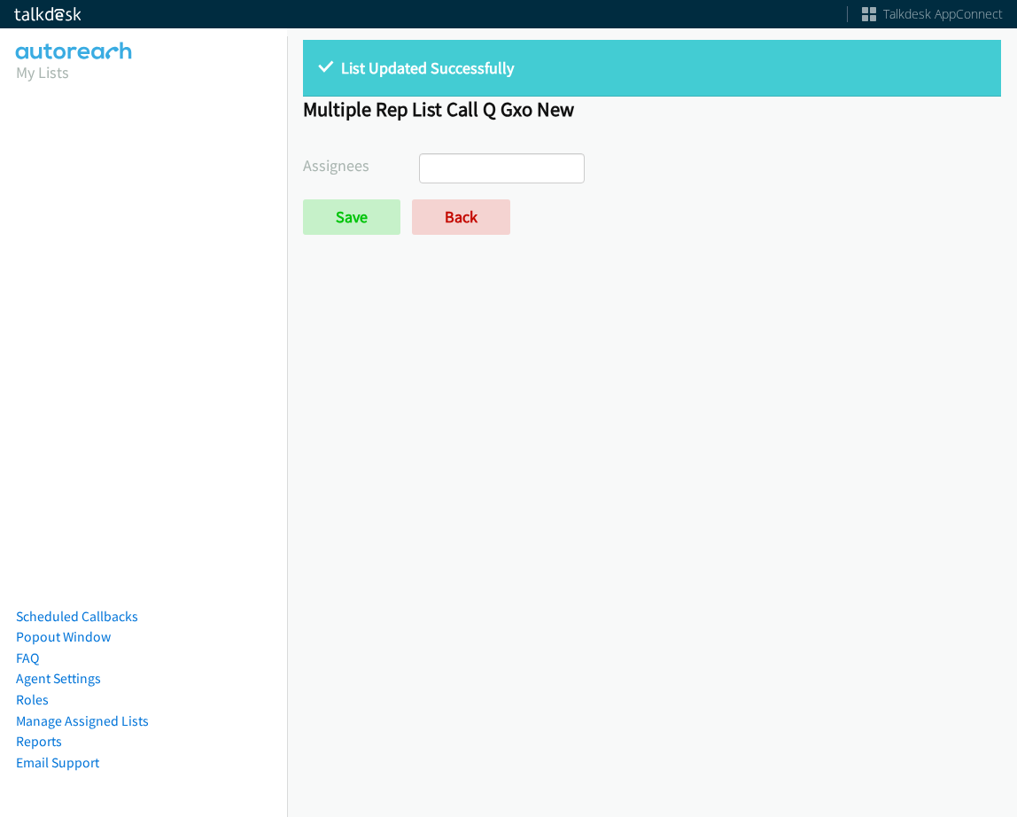
select select
click at [450, 224] on link "Back" at bounding box center [461, 216] width 98 height 35
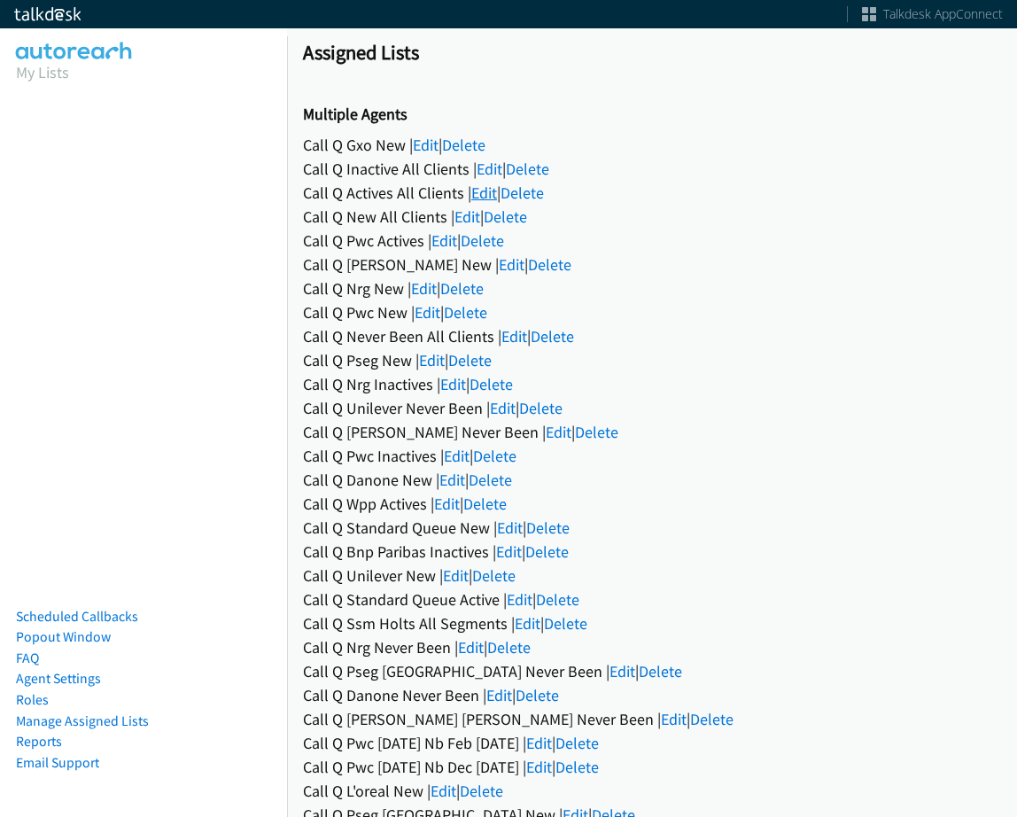
click at [480, 189] on link "Edit" at bounding box center [484, 193] width 26 height 20
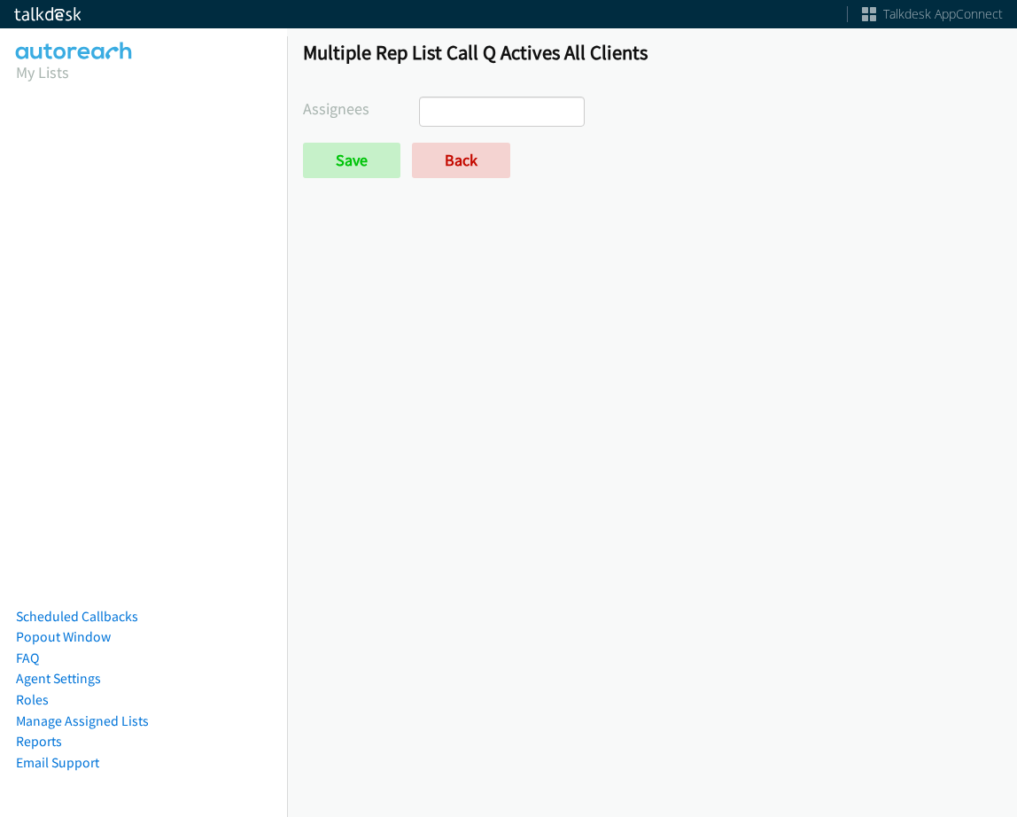
select select
click at [485, 165] on link "Back" at bounding box center [461, 160] width 98 height 35
